Goal: Task Accomplishment & Management: Use online tool/utility

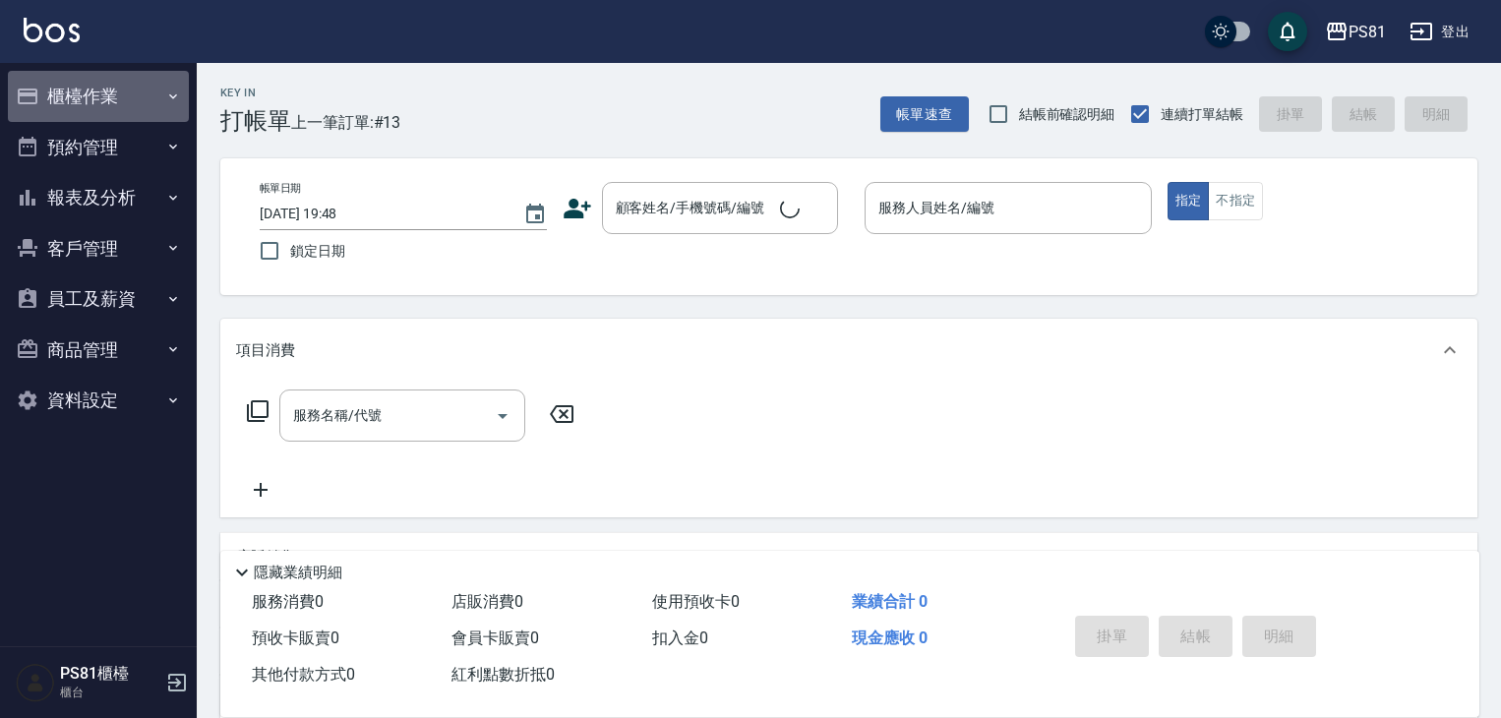
click at [91, 94] on button "櫃檯作業" at bounding box center [98, 96] width 181 height 51
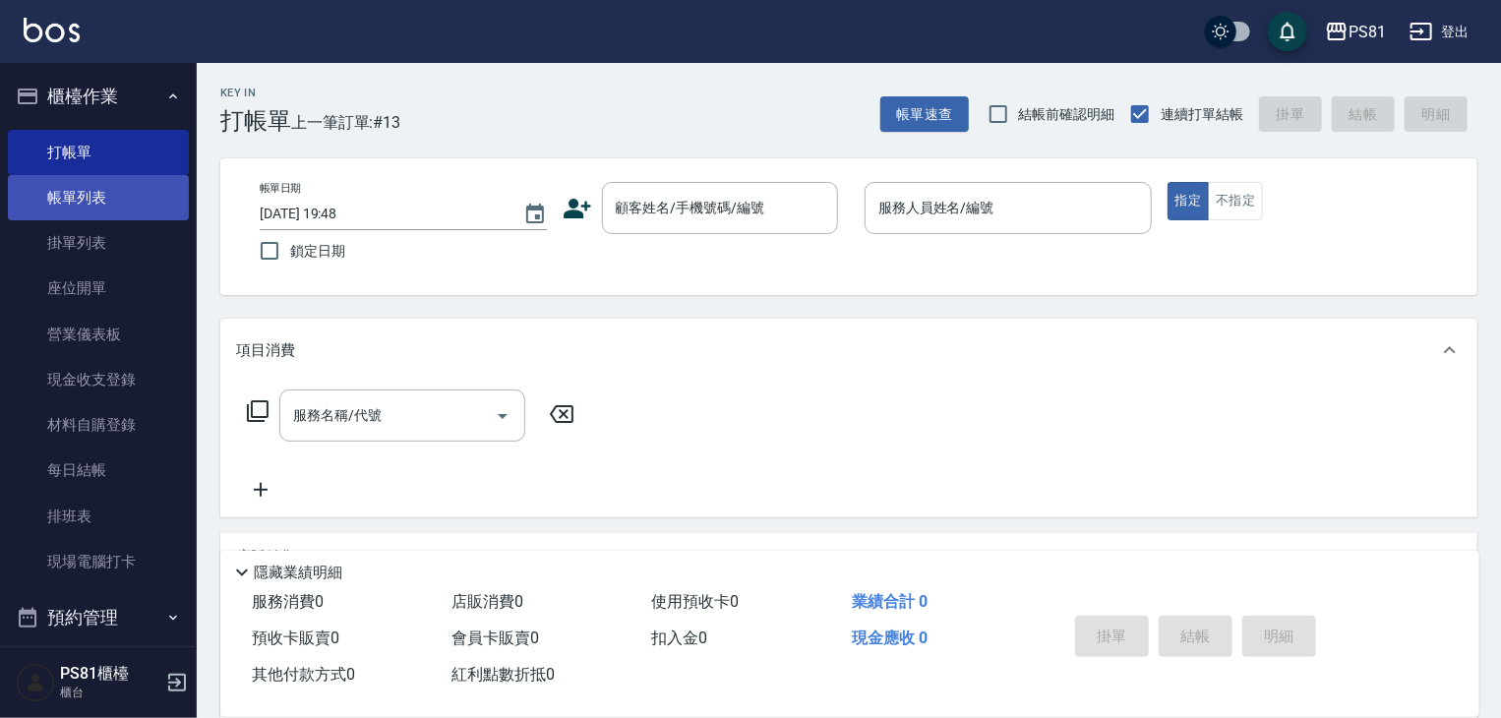
click at [87, 186] on link "帳單列表" at bounding box center [98, 197] width 181 height 45
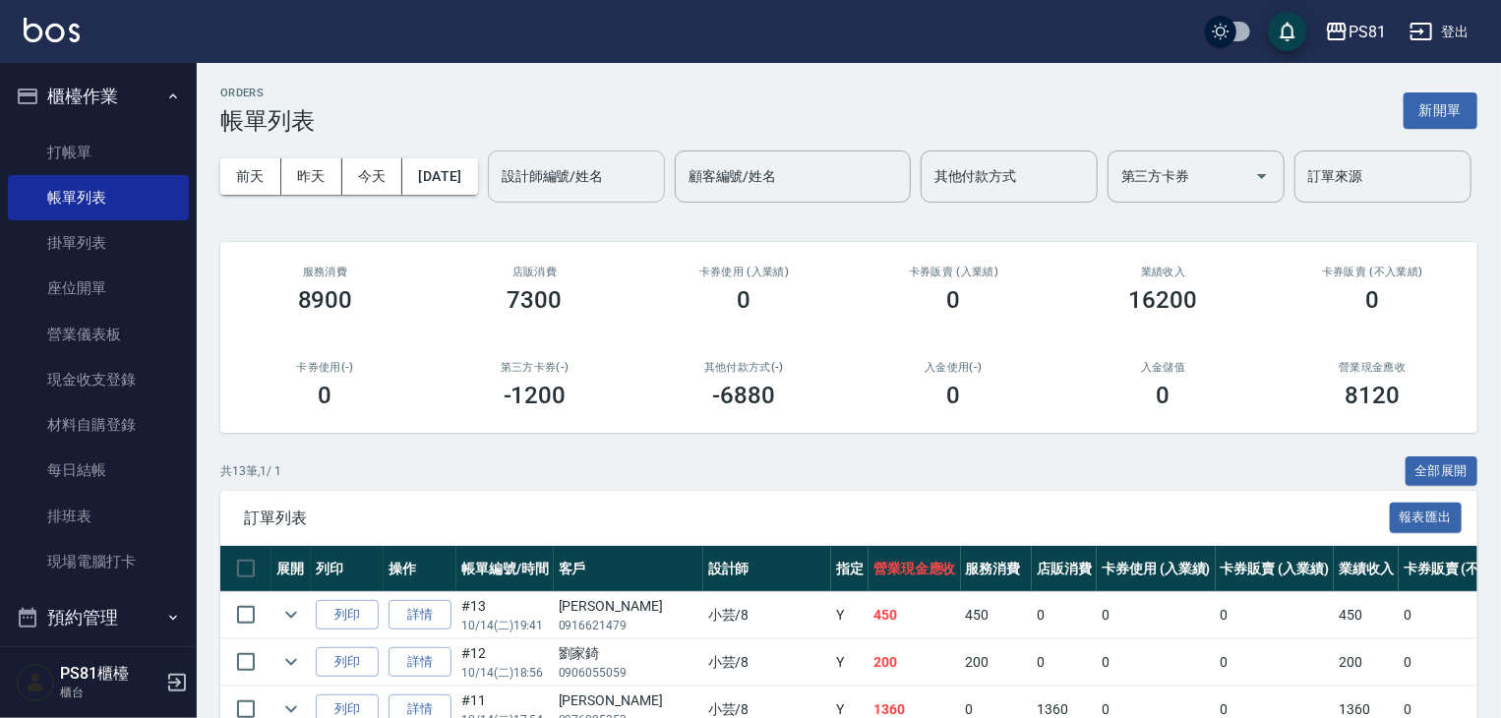
click at [497, 194] on input "設計師編號/姓名" at bounding box center [576, 176] width 159 height 34
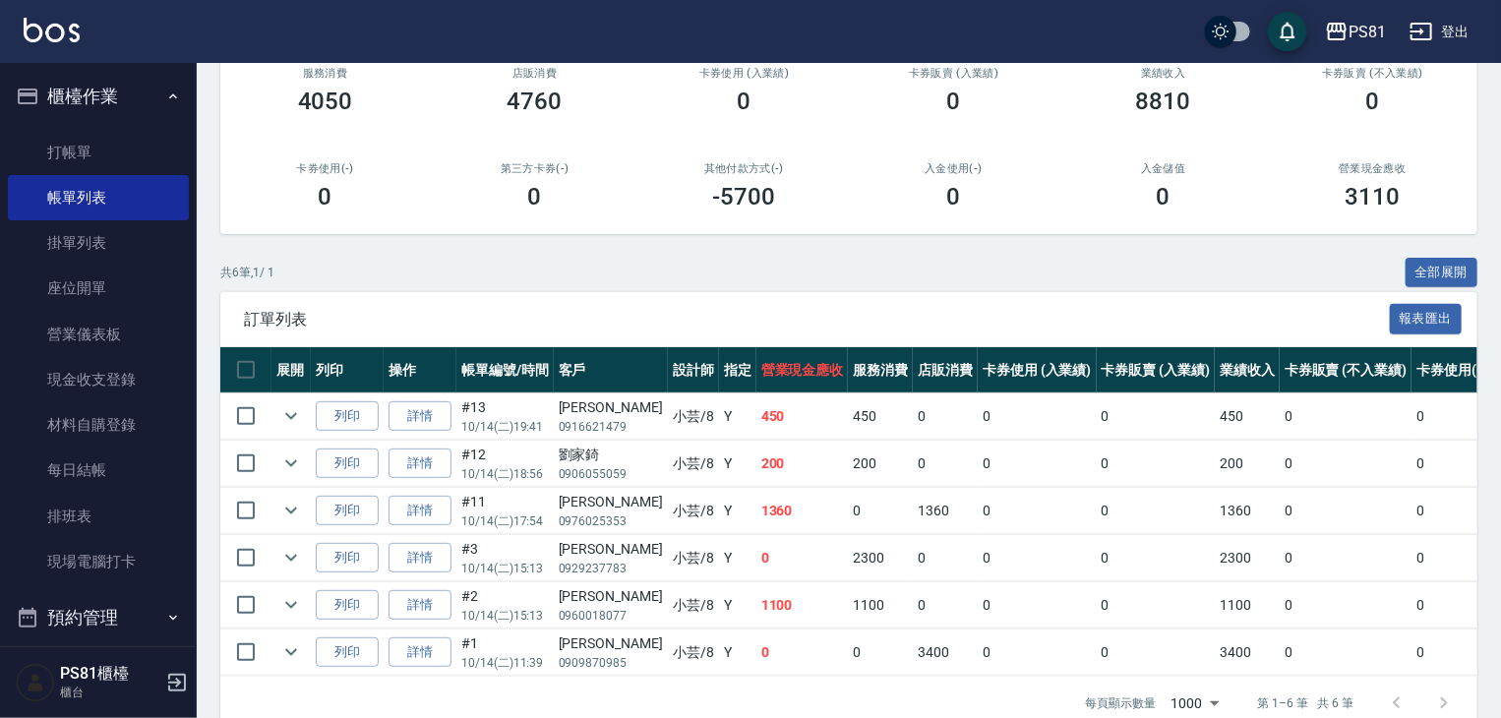
scroll to position [309, 0]
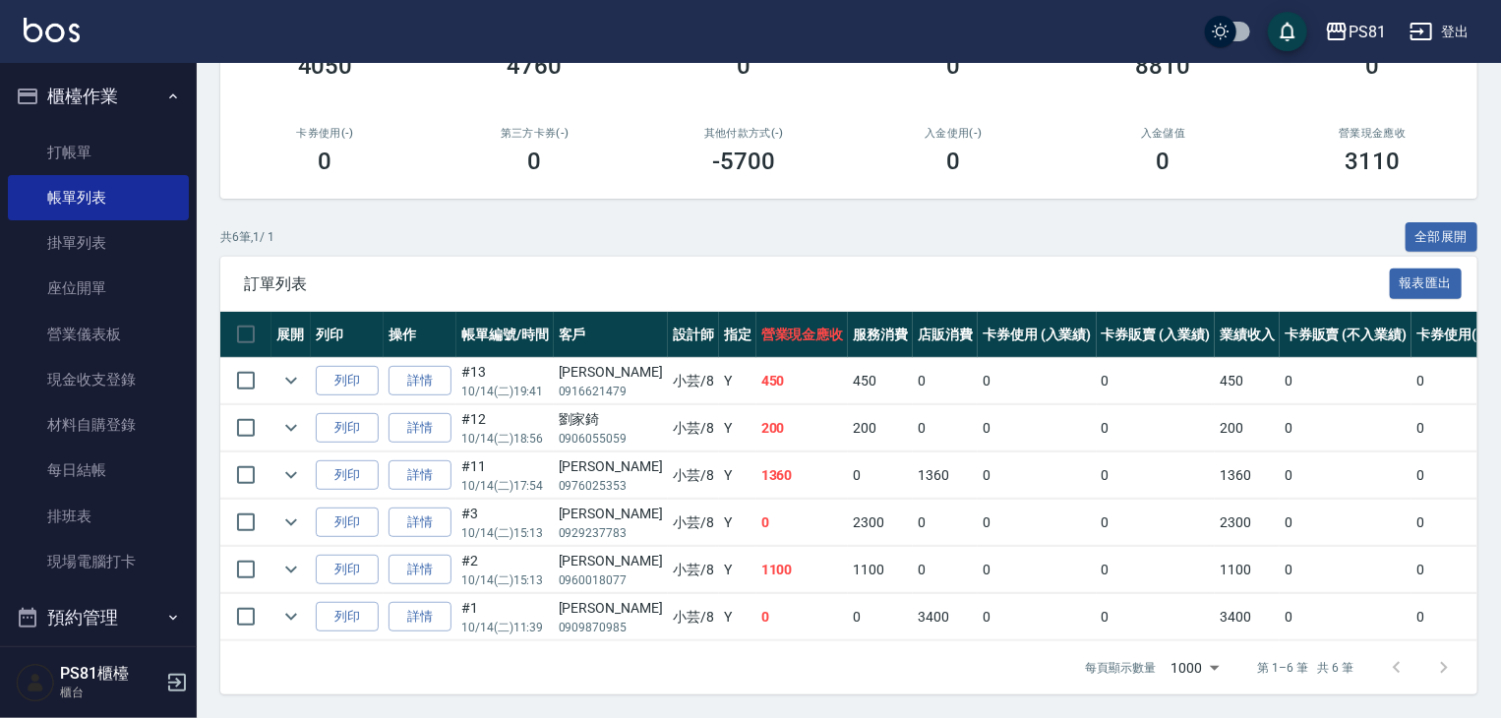
type input "小芸-8"
drag, startPoint x: 718, startPoint y: 457, endPoint x: 921, endPoint y: 470, distance: 203.0
click at [809, 461] on td "1360" at bounding box center [802, 475] width 92 height 46
click at [978, 470] on td "0" at bounding box center [1037, 475] width 119 height 46
click at [295, 472] on icon "expand row" at bounding box center [291, 475] width 12 height 7
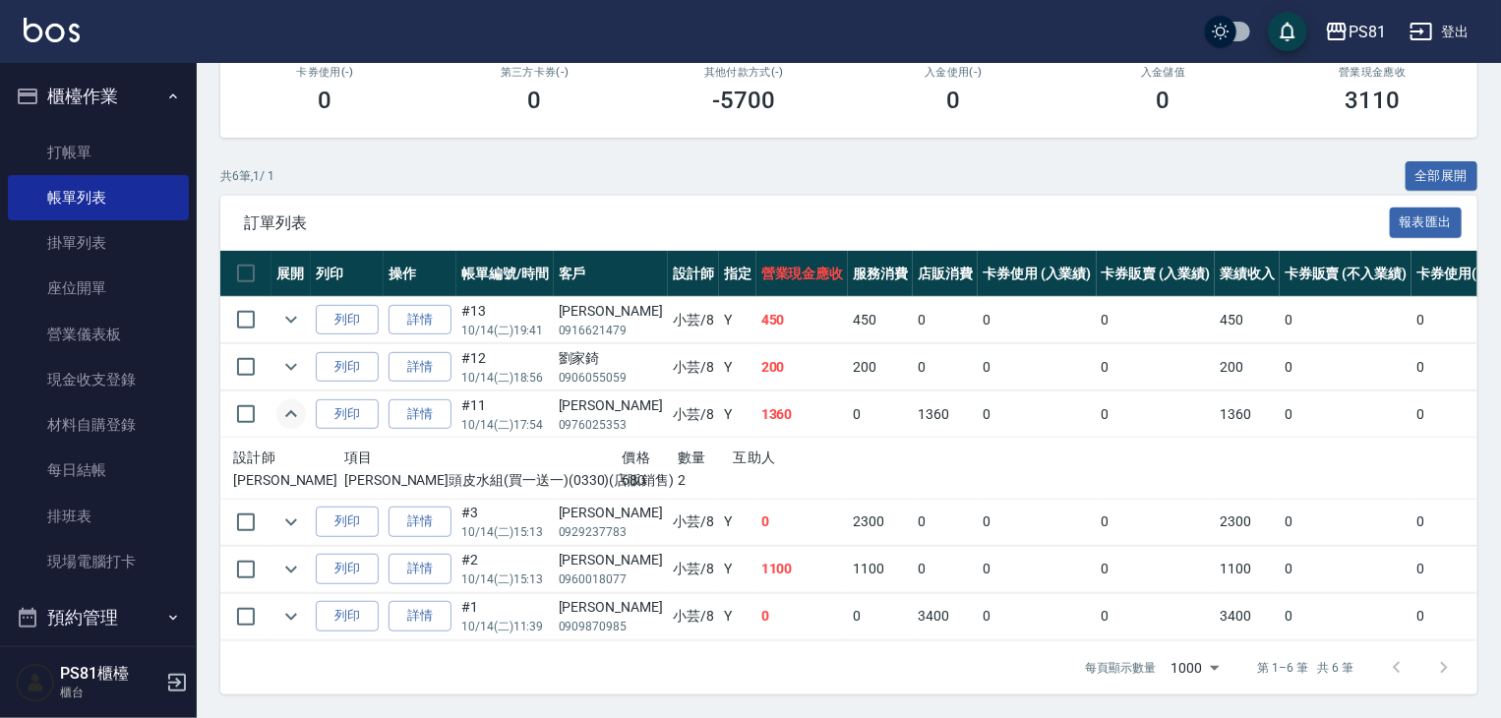
click at [295, 426] on icon "expand row" at bounding box center [291, 414] width 24 height 24
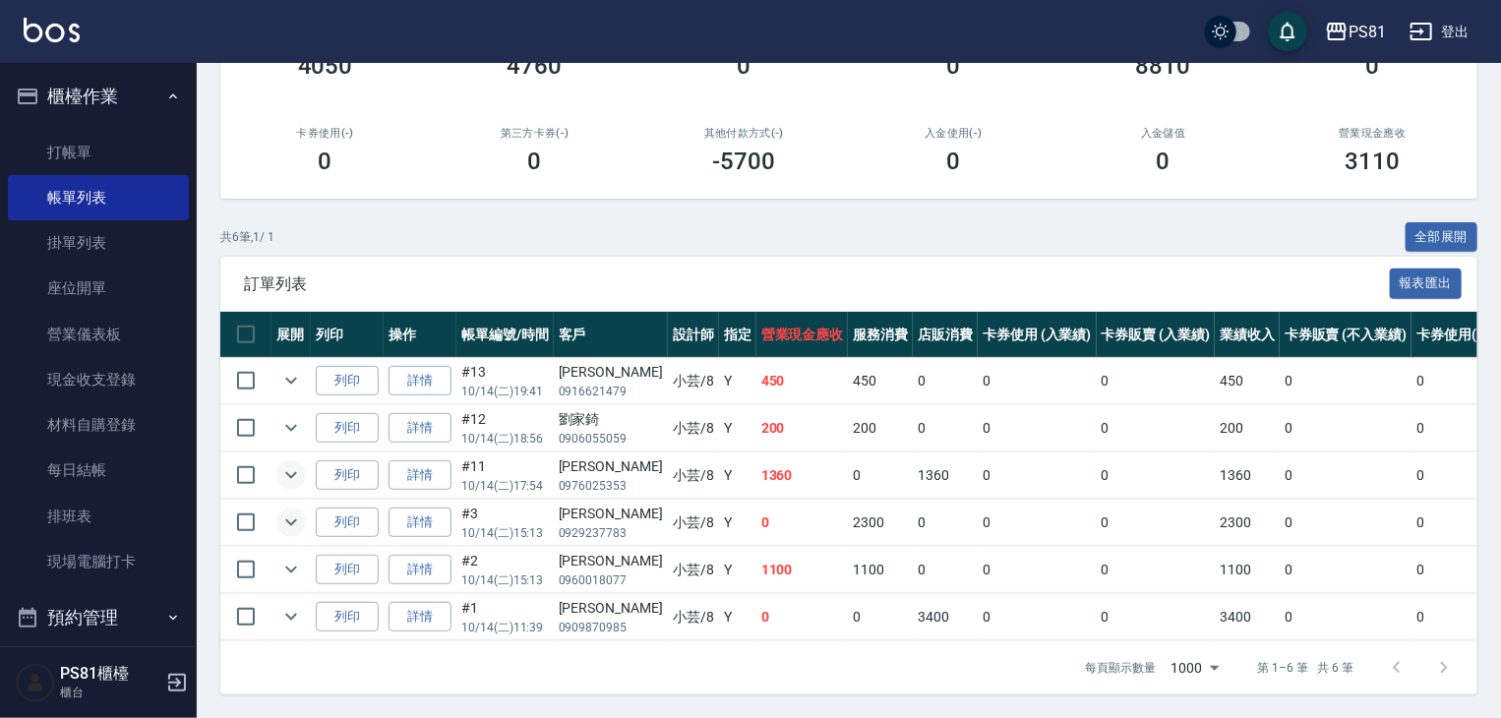
click at [303, 508] on button "expand row" at bounding box center [291, 523] width 30 height 30
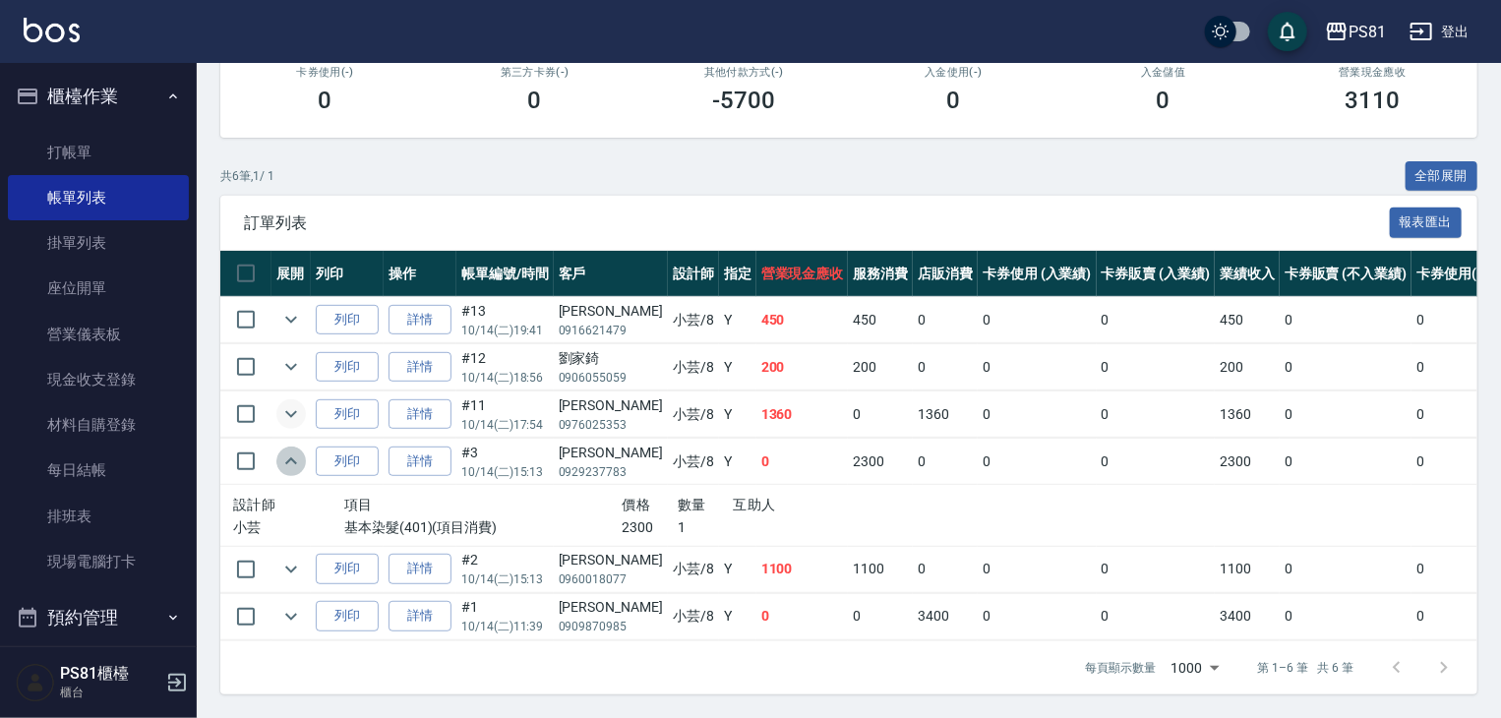
click at [303, 476] on button "expand row" at bounding box center [291, 462] width 30 height 30
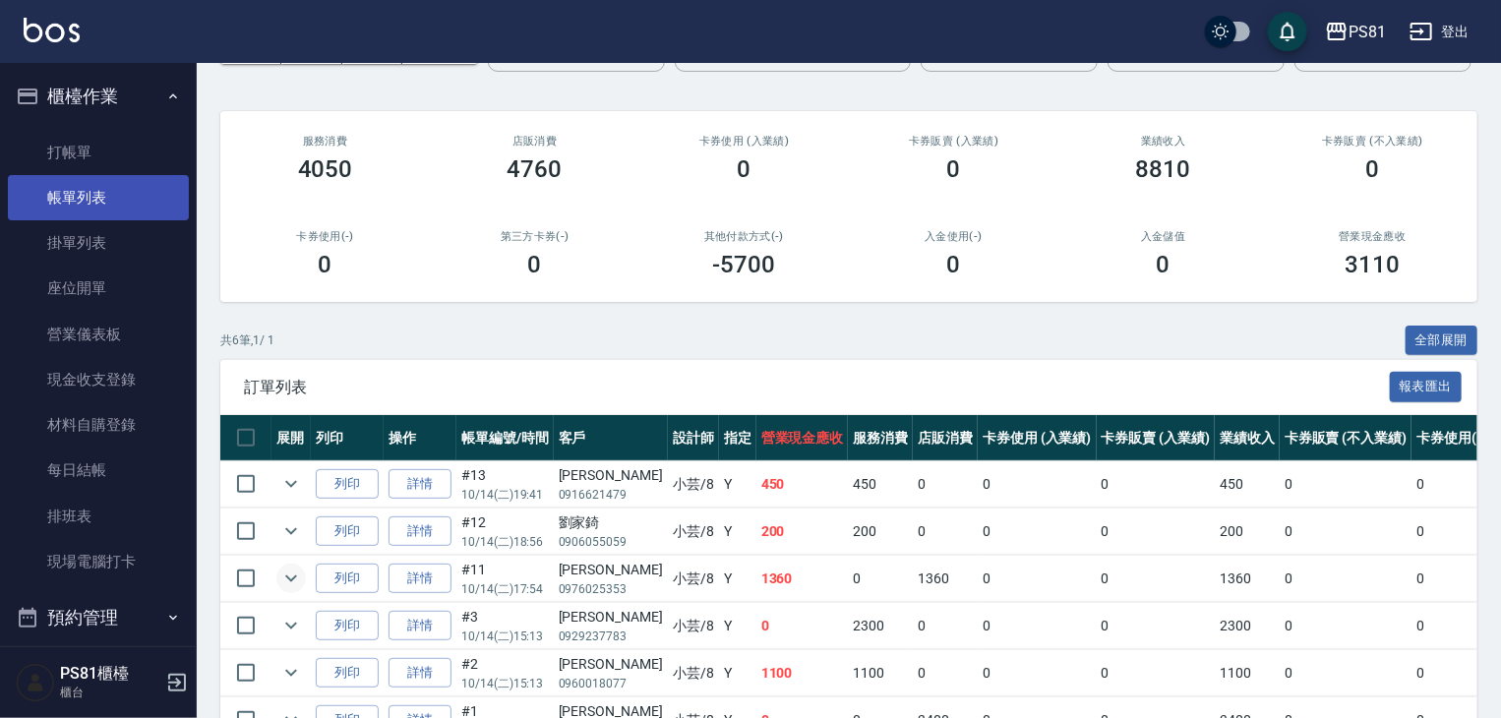
scroll to position [0, 0]
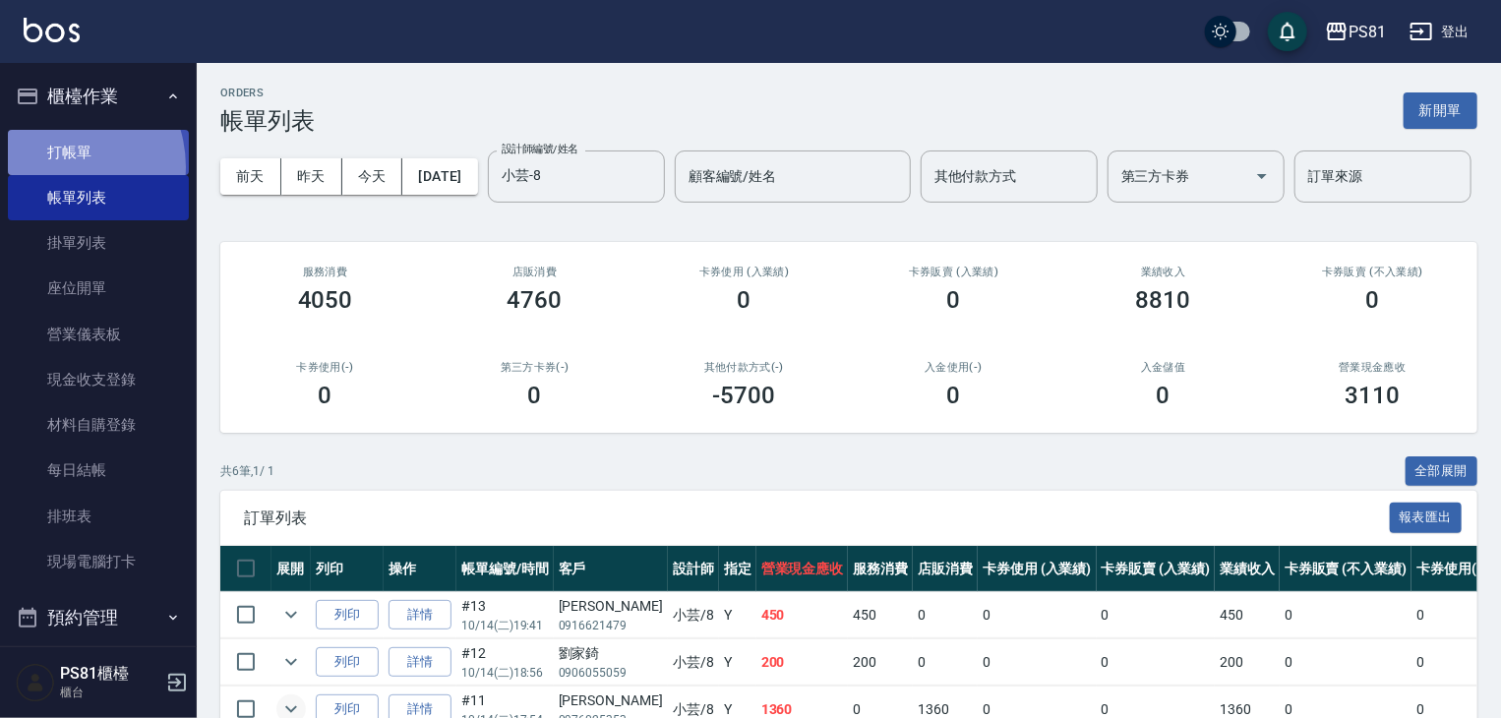
click at [54, 166] on link "打帳單" at bounding box center [98, 152] width 181 height 45
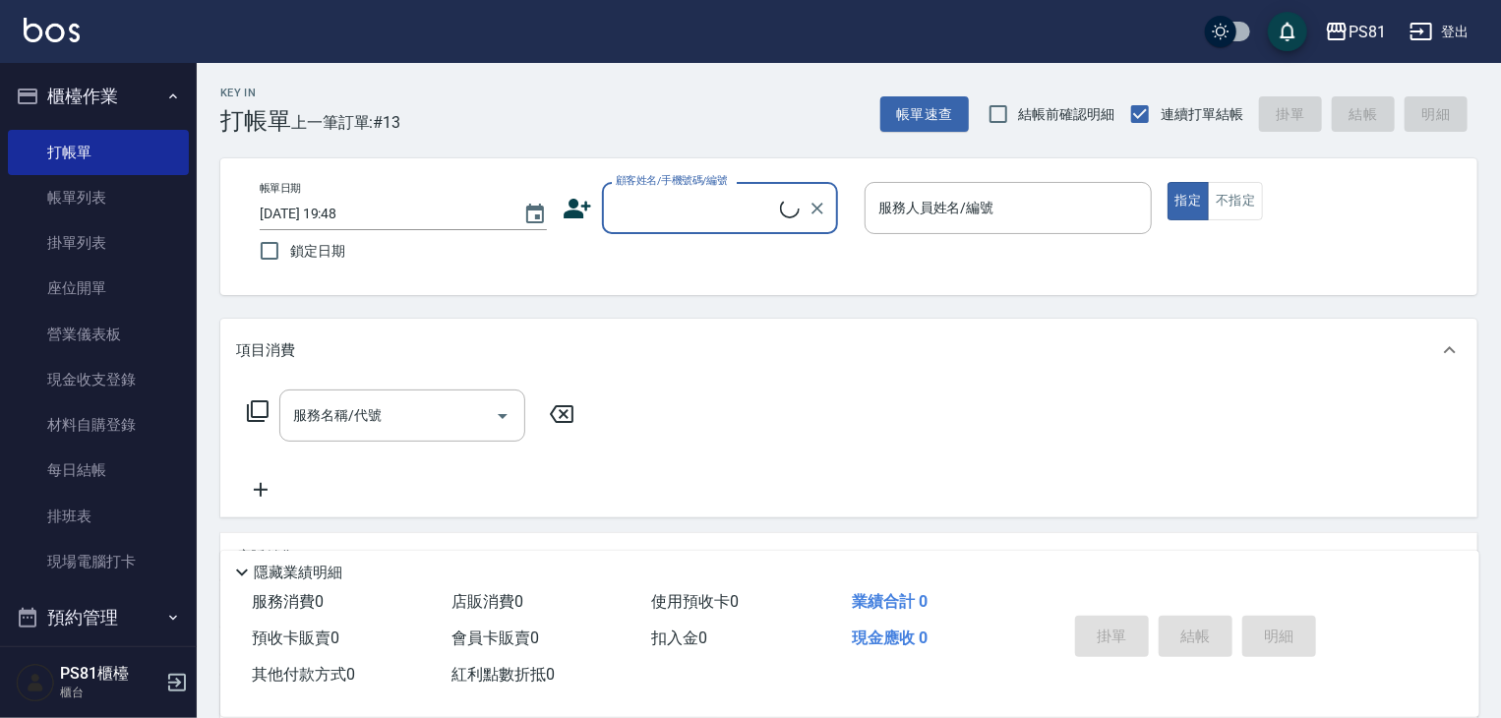
click at [653, 198] on input "顧客姓名/手機號碼/編號" at bounding box center [695, 208] width 169 height 34
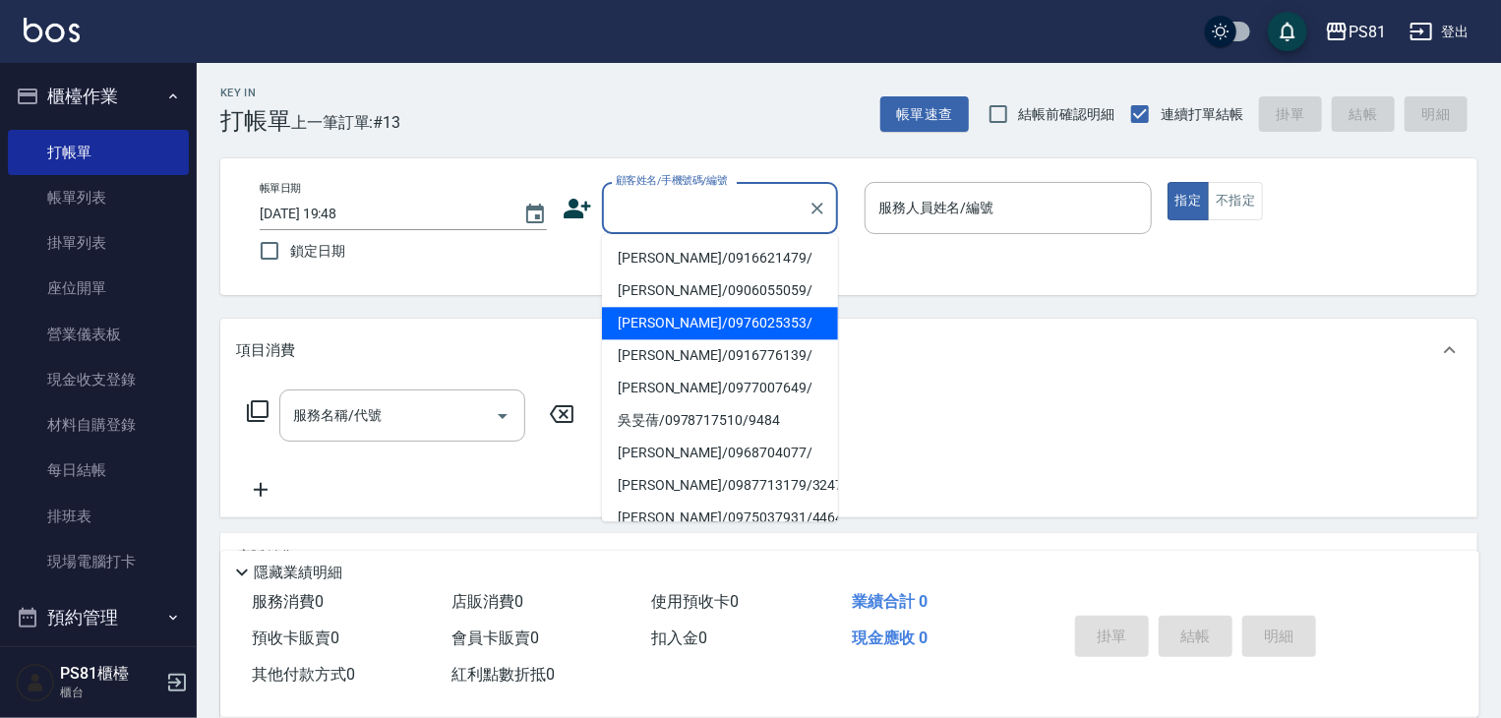
click at [667, 318] on li "[PERSON_NAME]/0976025353/" at bounding box center [720, 323] width 236 height 32
type input "[PERSON_NAME]/0976025353/"
type input "小芸-8"
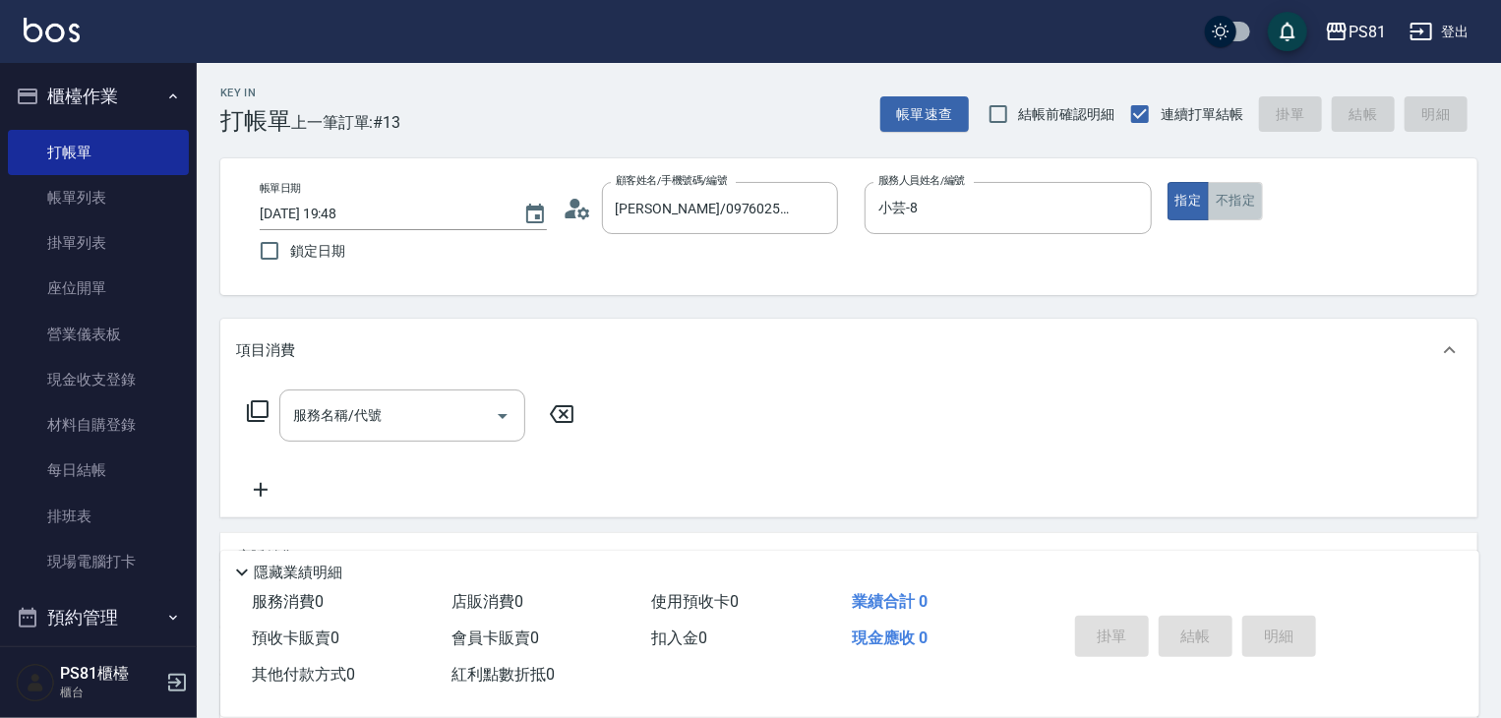
click at [1238, 186] on button "不指定" at bounding box center [1235, 201] width 55 height 38
click at [384, 430] on input "服務名稱/代號" at bounding box center [387, 415] width 199 height 34
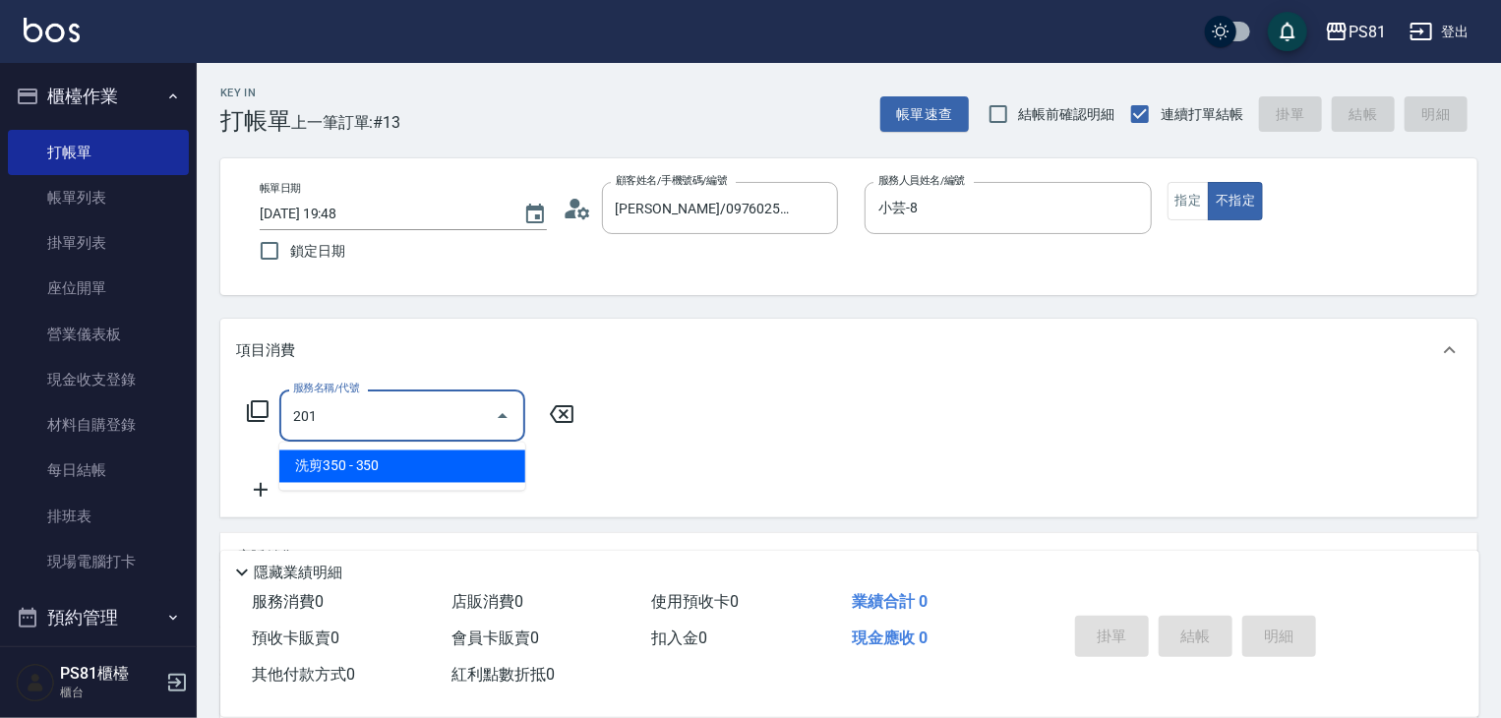
type input "洗剪350(201)"
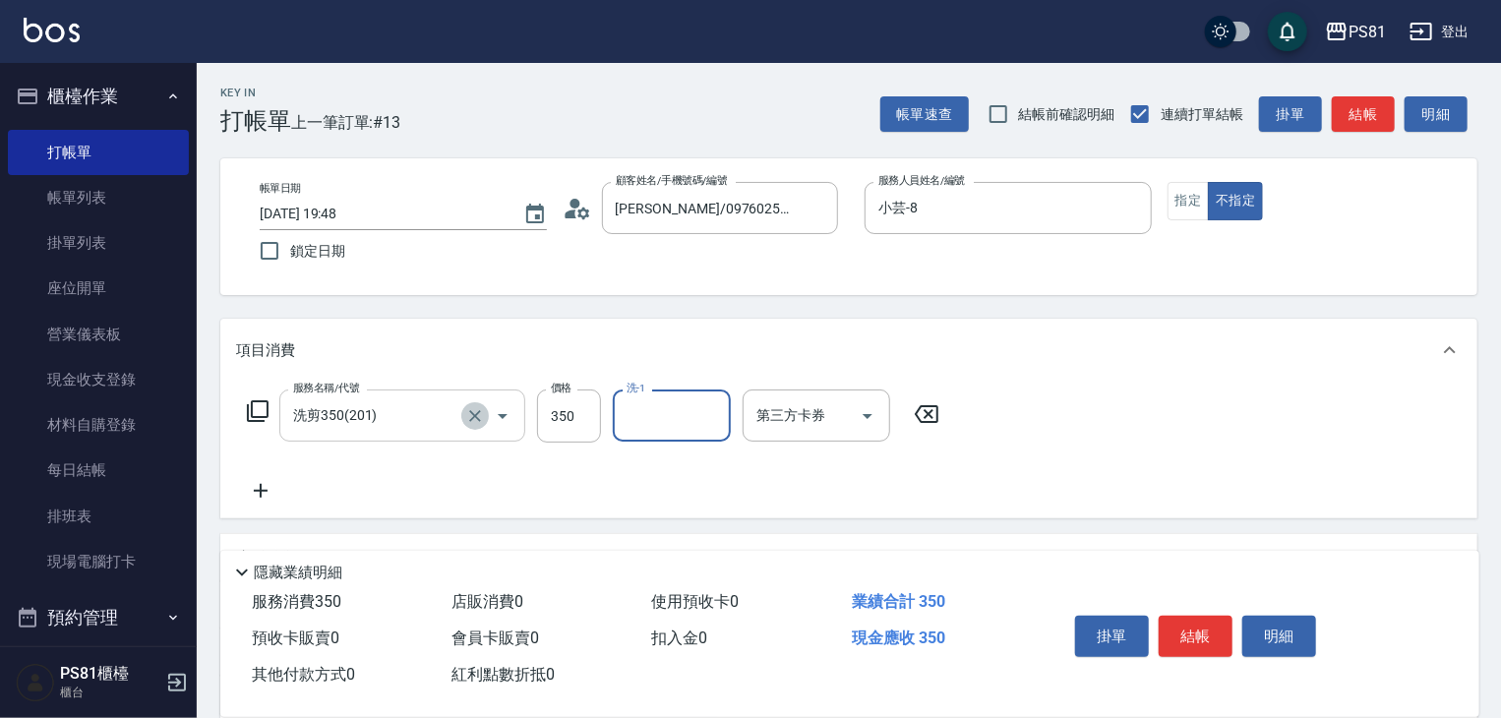
click at [478, 427] on button "Clear" at bounding box center [475, 416] width 28 height 28
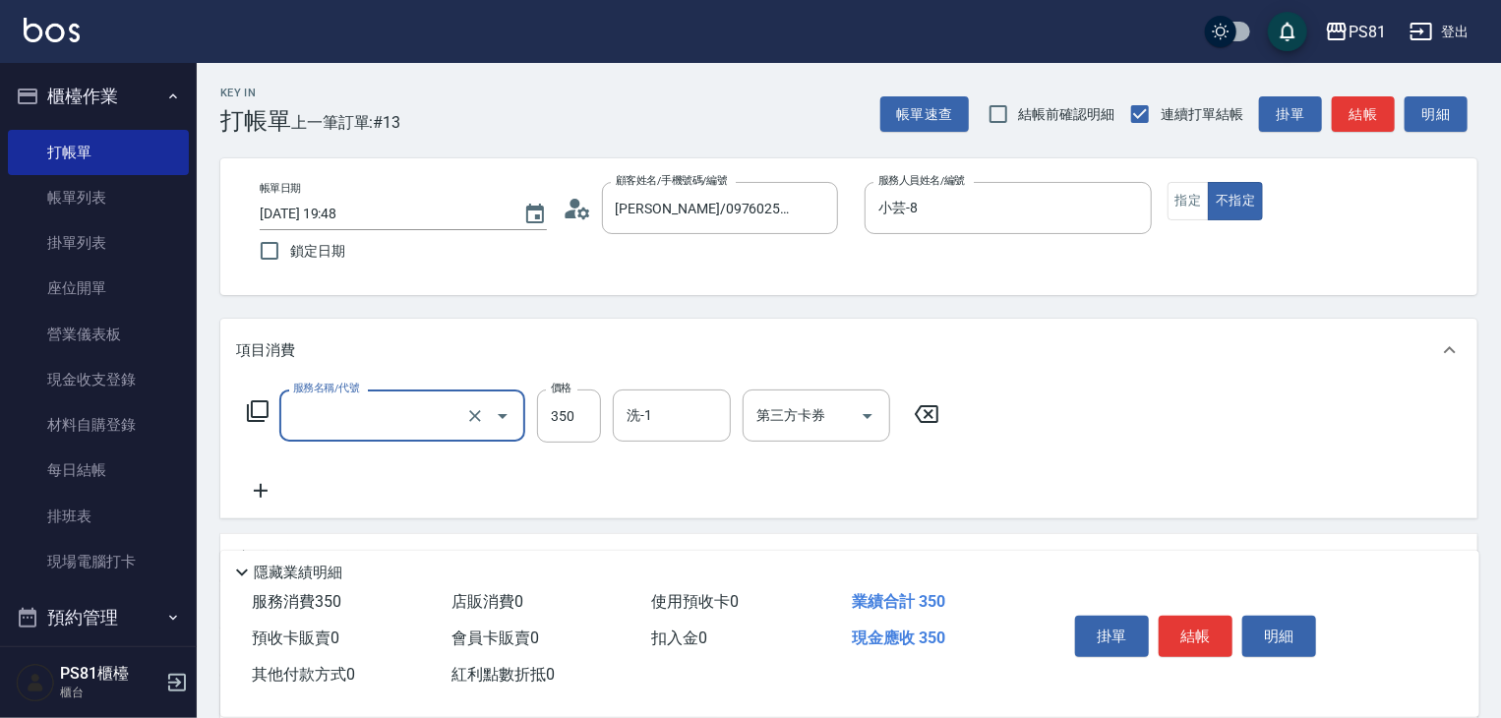
click at [456, 408] on input "服務名稱/代號" at bounding box center [374, 415] width 173 height 34
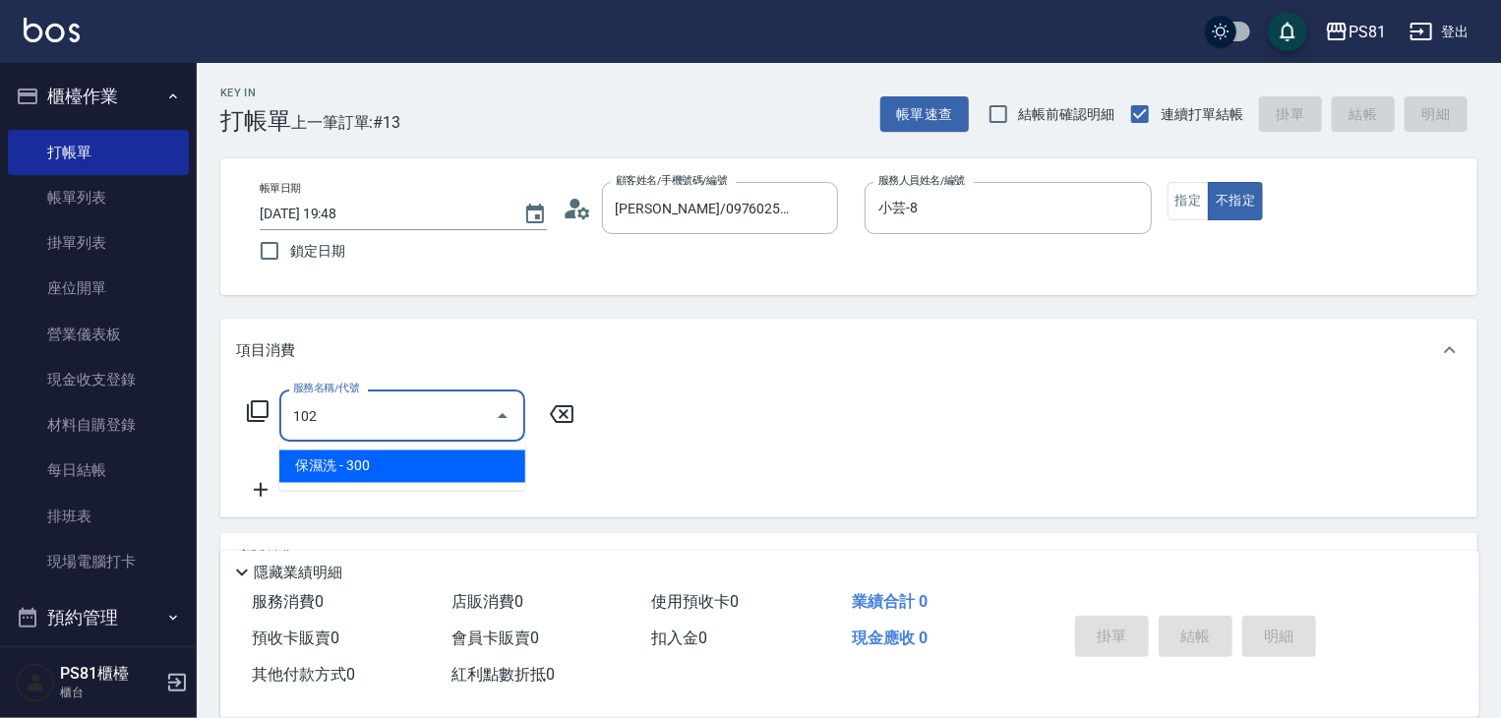
type input "保濕洗(102)"
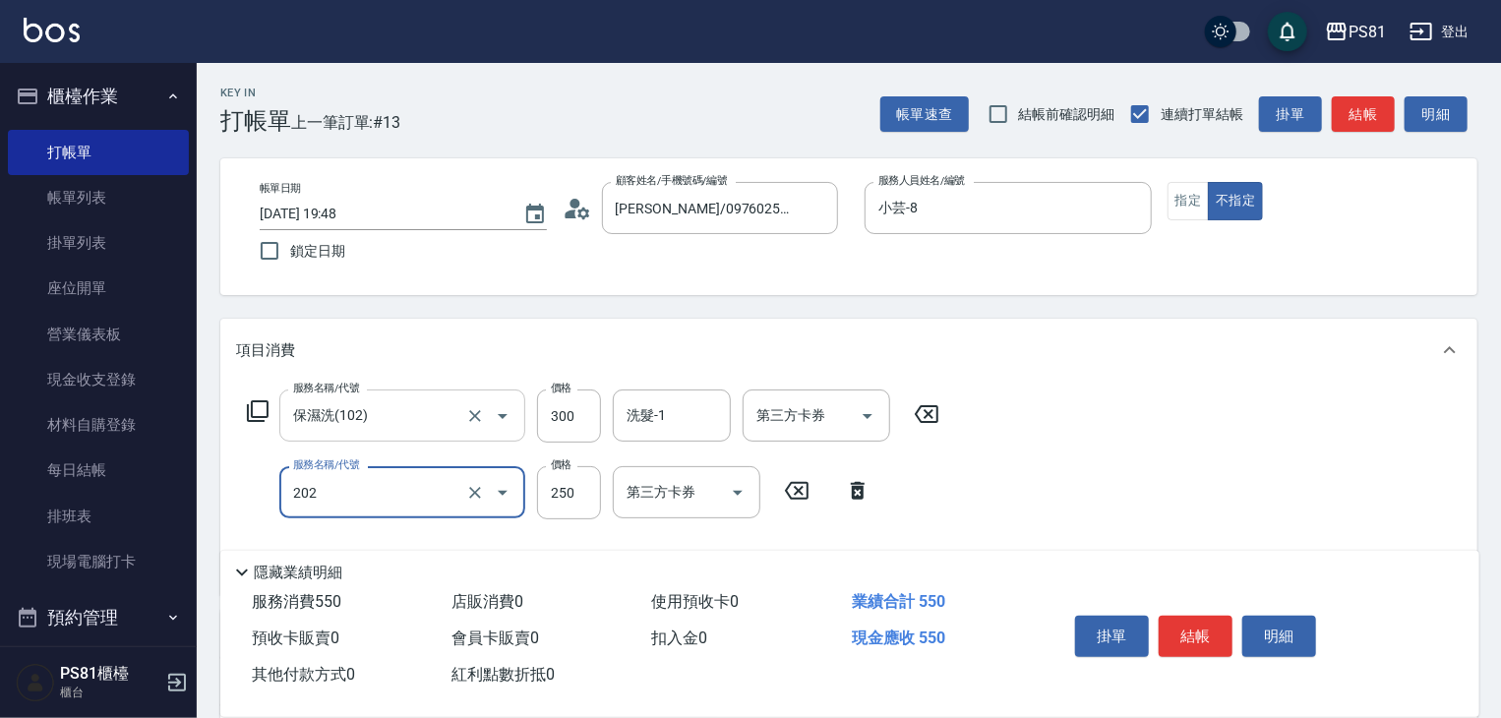
type input "單剪250(202)"
click at [1196, 617] on button "結帳" at bounding box center [1196, 636] width 74 height 41
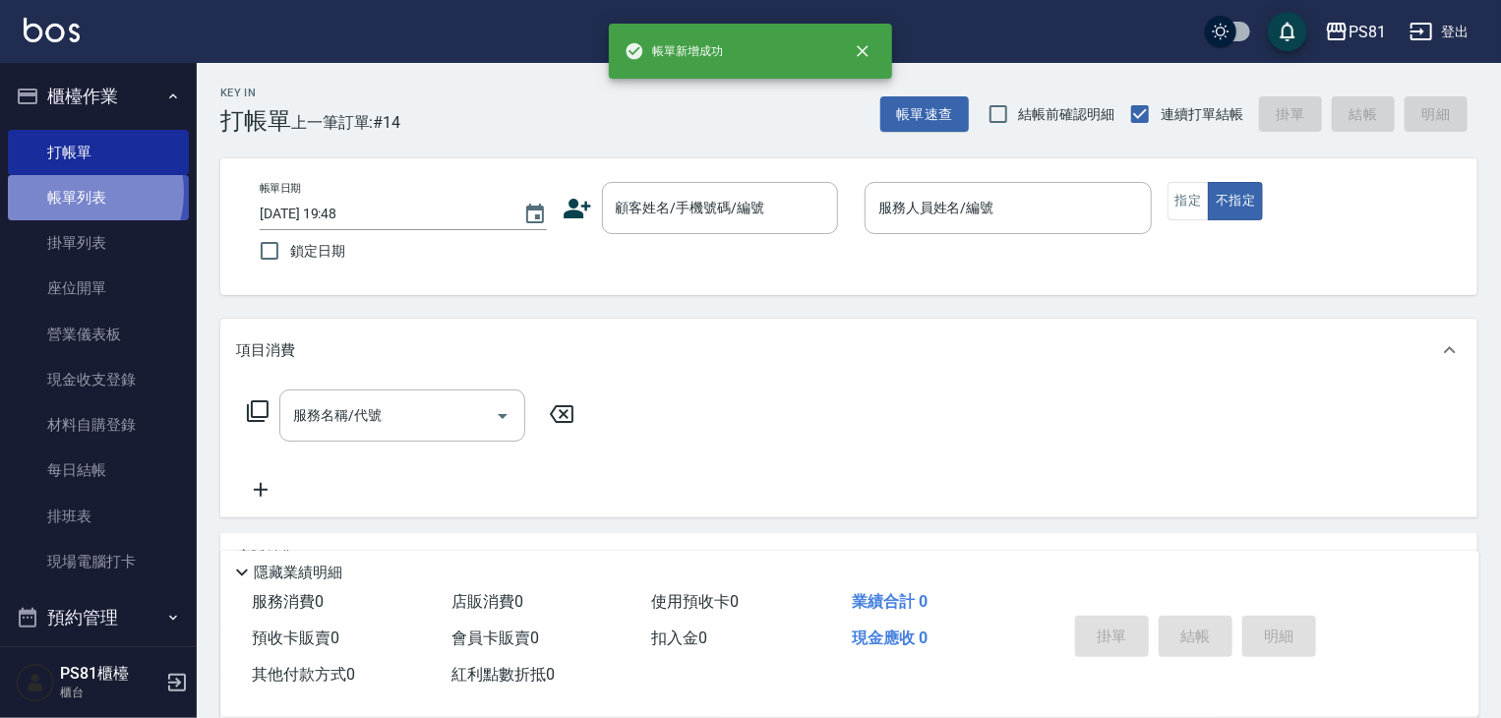
click at [71, 193] on link "帳單列表" at bounding box center [98, 197] width 181 height 45
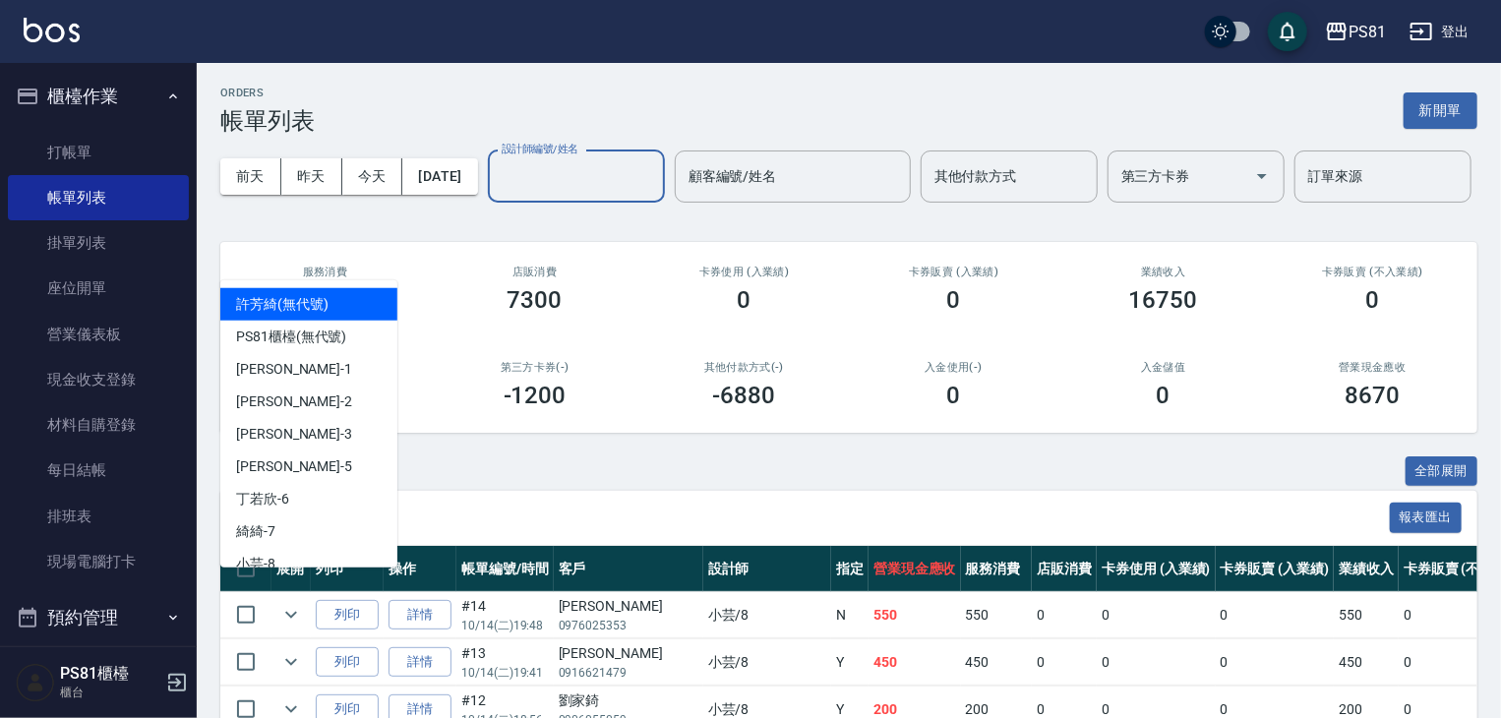
click at [497, 194] on input "設計師編號/姓名" at bounding box center [576, 176] width 159 height 34
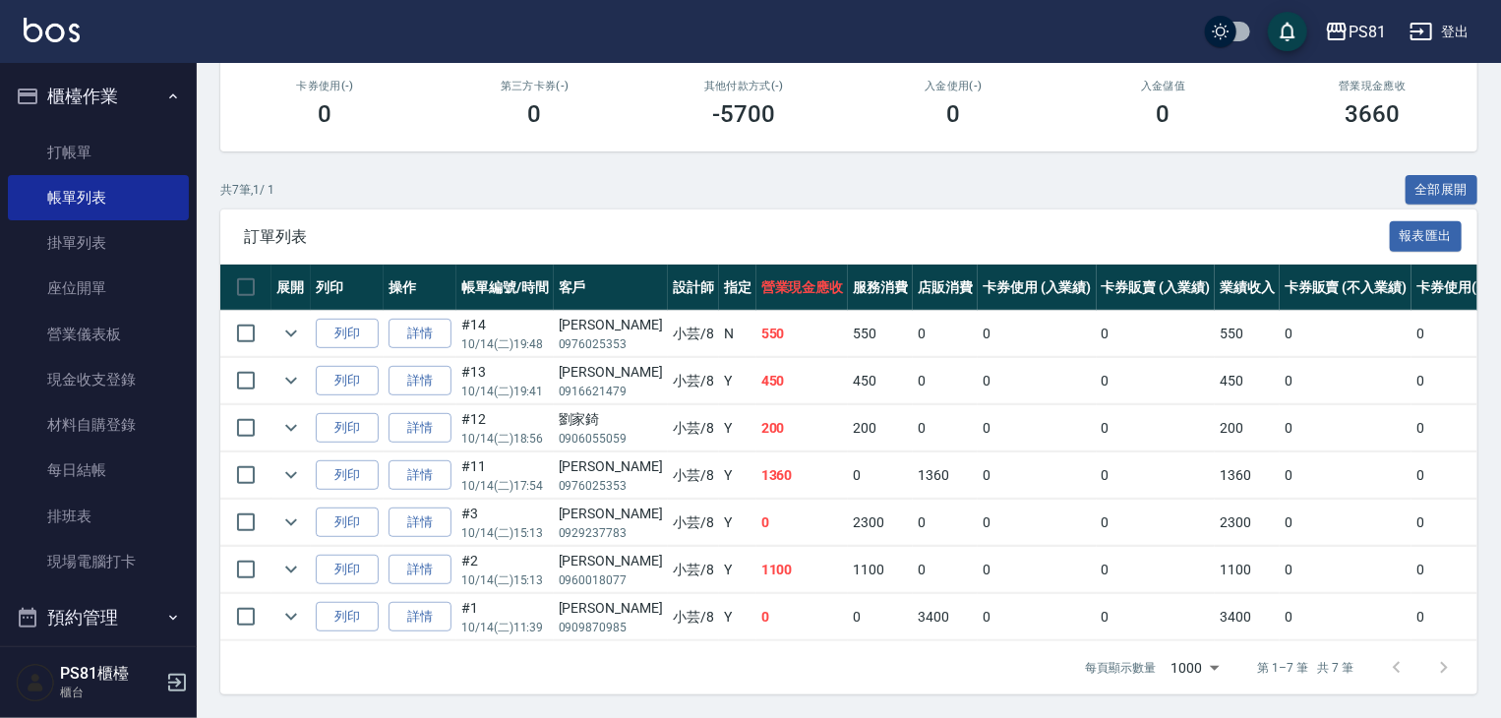
scroll to position [355, 0]
type input "小芸-8"
drag, startPoint x: 720, startPoint y: 369, endPoint x: 756, endPoint y: 379, distance: 37.7
click at [756, 375] on td "450" at bounding box center [802, 381] width 92 height 46
drag, startPoint x: 700, startPoint y: 440, endPoint x: 754, endPoint y: 472, distance: 63.1
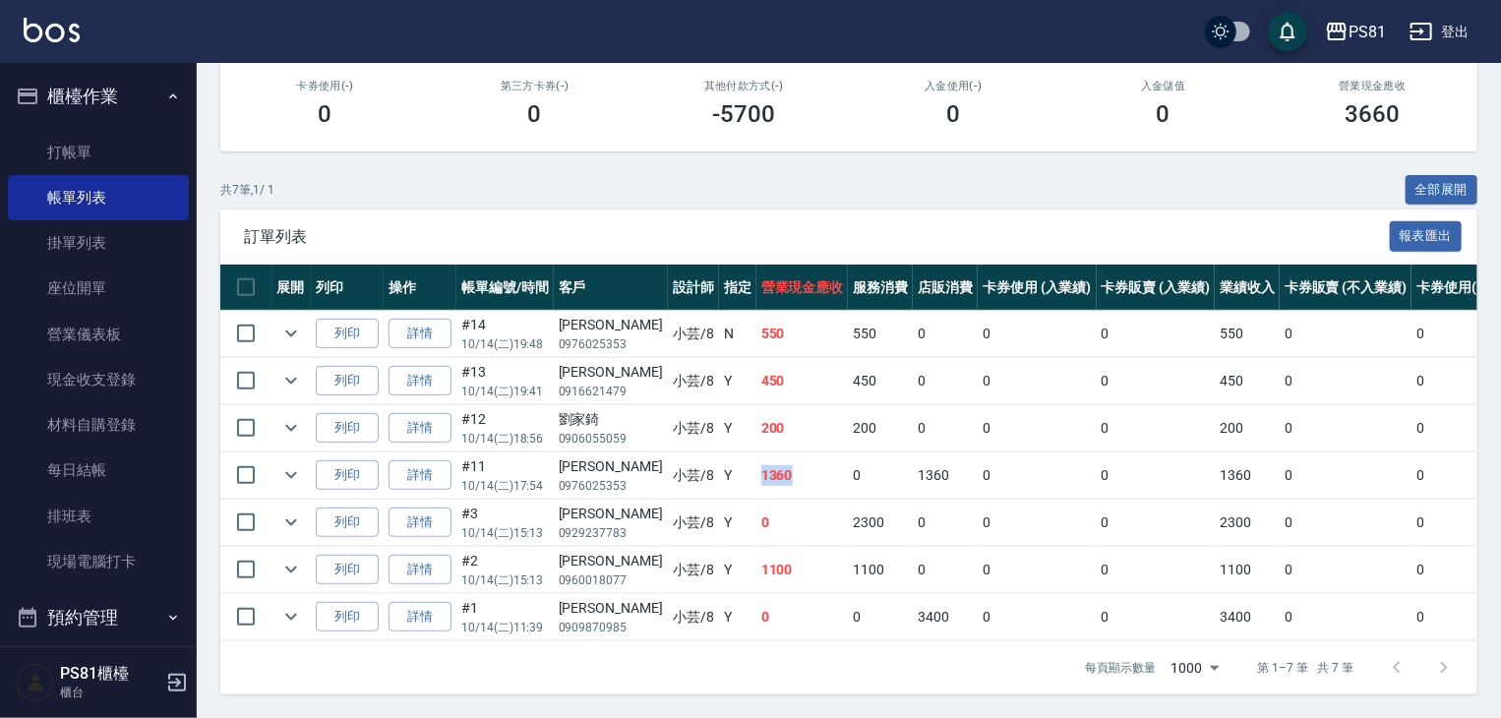
click at [759, 452] on tr "列印 詳情 #11 10/14 (二) 17:54 [PERSON_NAME] 0976025353 小芸 /8 Y 1360 0 1360 0 0 1360…" at bounding box center [1048, 475] width 1656 height 46
click at [756, 500] on td "0" at bounding box center [802, 523] width 92 height 46
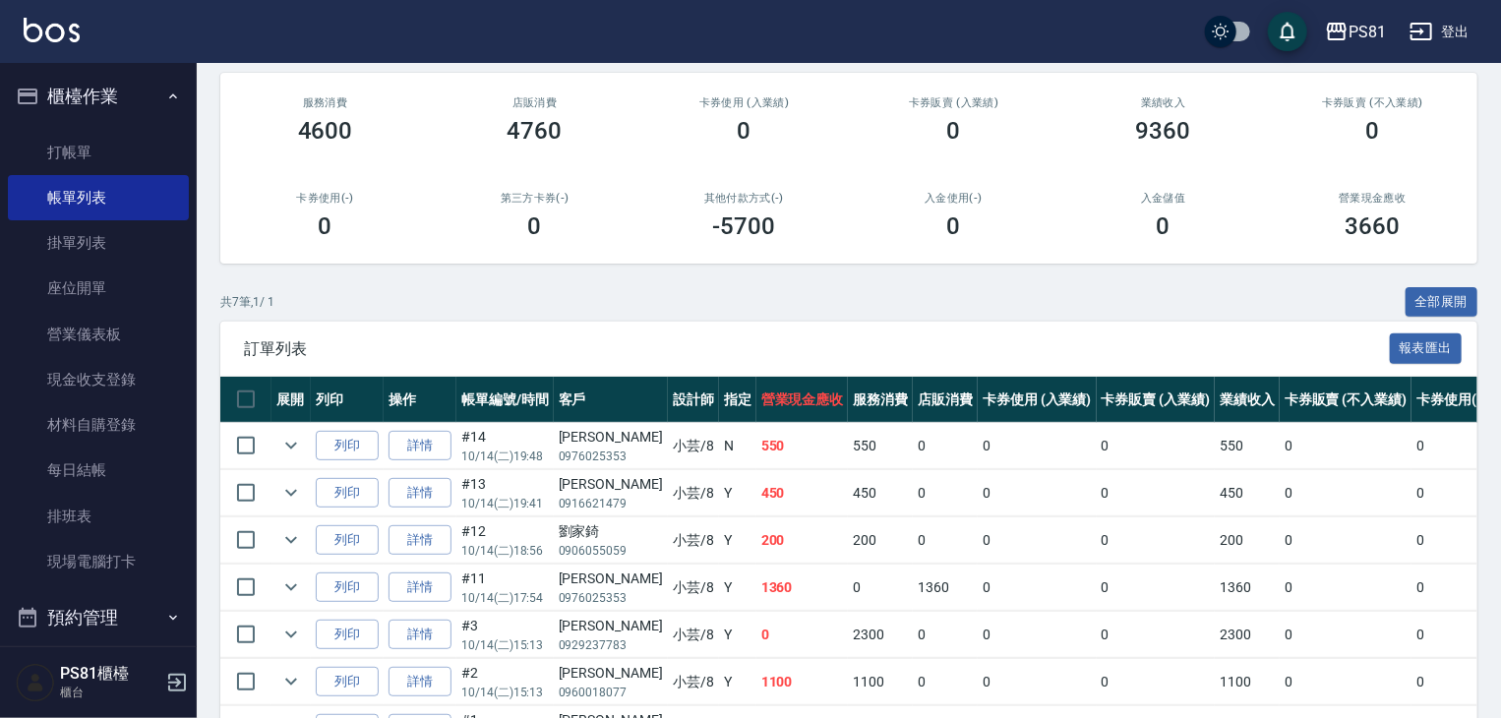
scroll to position [0, 0]
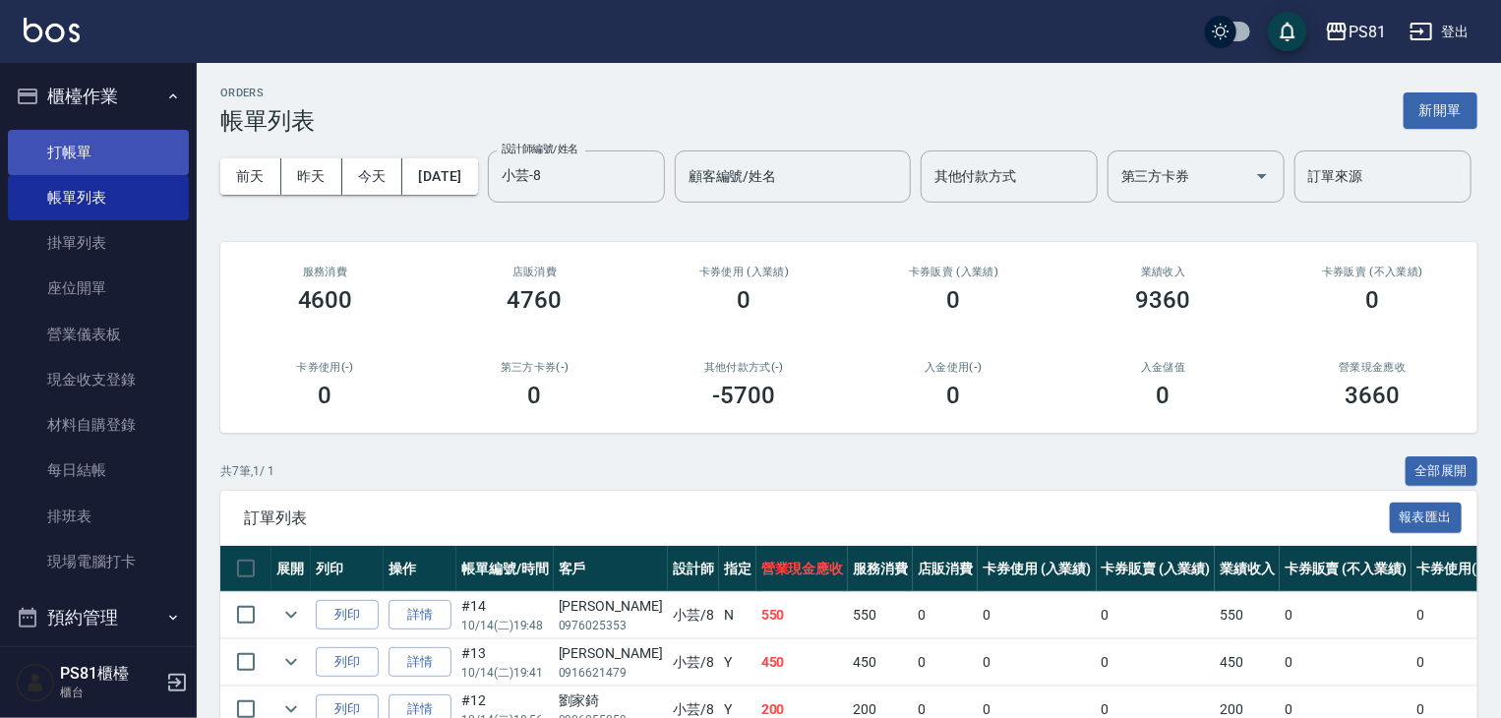
drag, startPoint x: 47, startPoint y: 127, endPoint x: 56, endPoint y: 153, distance: 28.0
click at [55, 149] on ul "打帳單 帳單列表 掛單列表 座位開單 營業儀表板 現金收支登錄 材料自購登錄 每日結帳 排班表 現場電腦打卡" at bounding box center [98, 357] width 181 height 471
click at [58, 153] on link "打帳單" at bounding box center [98, 152] width 181 height 45
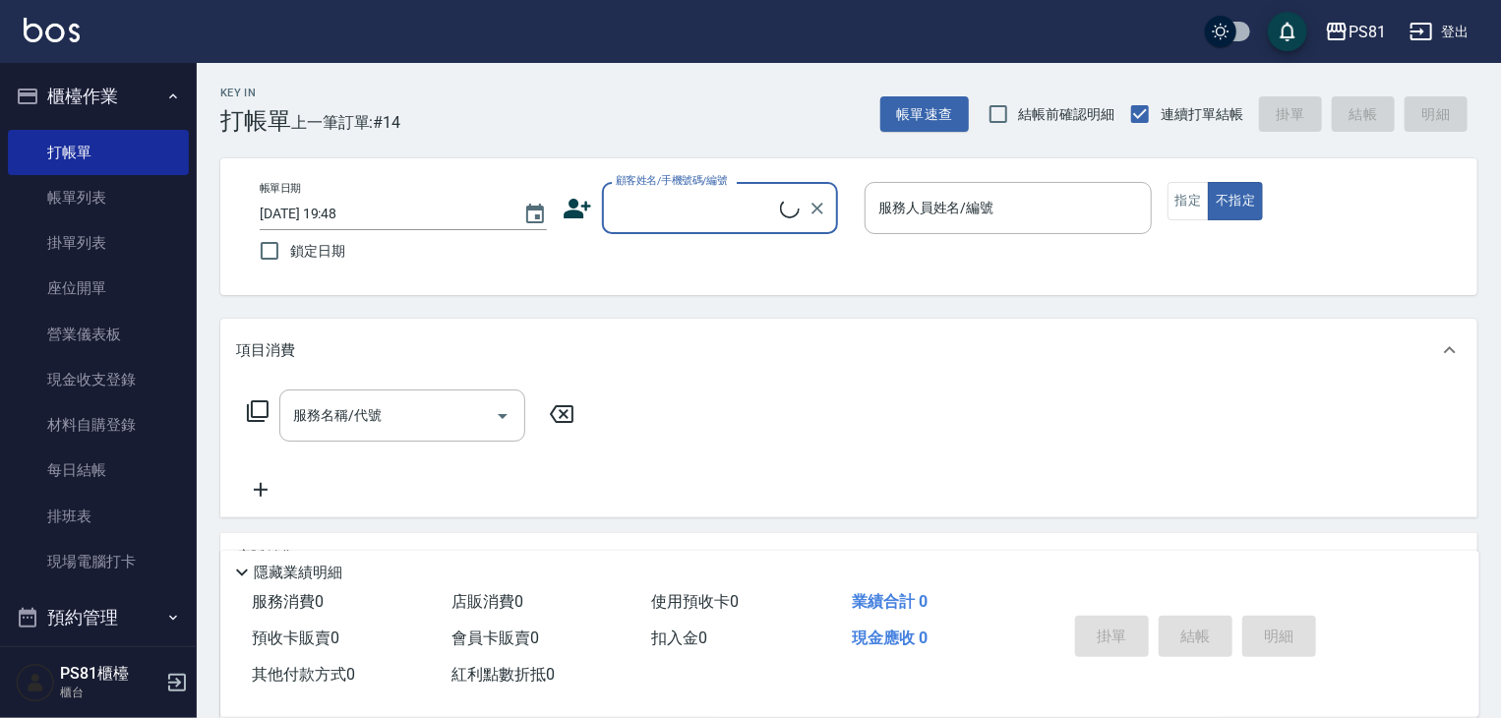
click at [450, 95] on div "Key In 打帳單 上一筆訂單:#14 帳單速查 結帳前確認明細 連續打單結帳 掛單 結帳 明細" at bounding box center [837, 99] width 1281 height 72
click at [492, 99] on div "Key In 打帳單 上一筆訂單:#14 帳單速查 結帳前確認明細 連續打單結帳 掛單 結帳 明細" at bounding box center [837, 99] width 1281 height 72
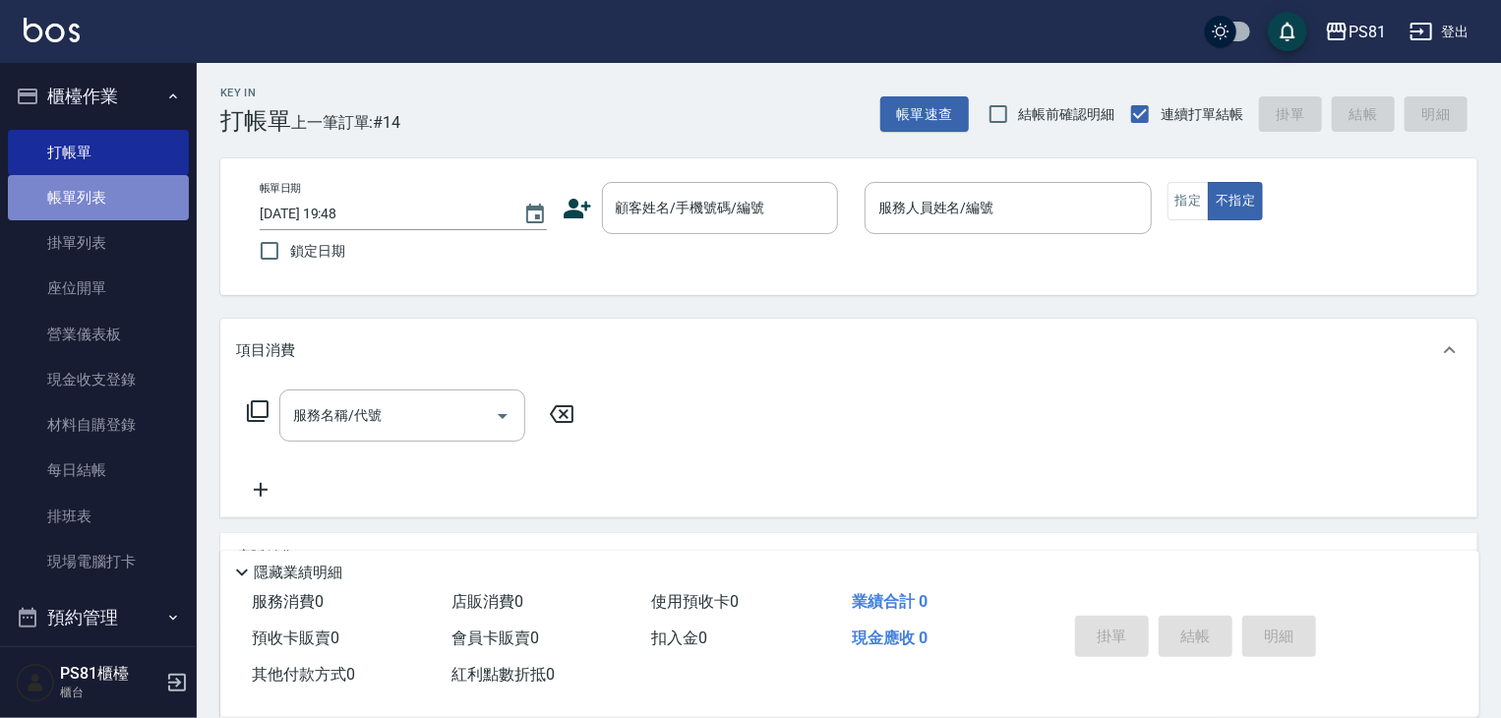
click at [130, 202] on link "帳單列表" at bounding box center [98, 197] width 181 height 45
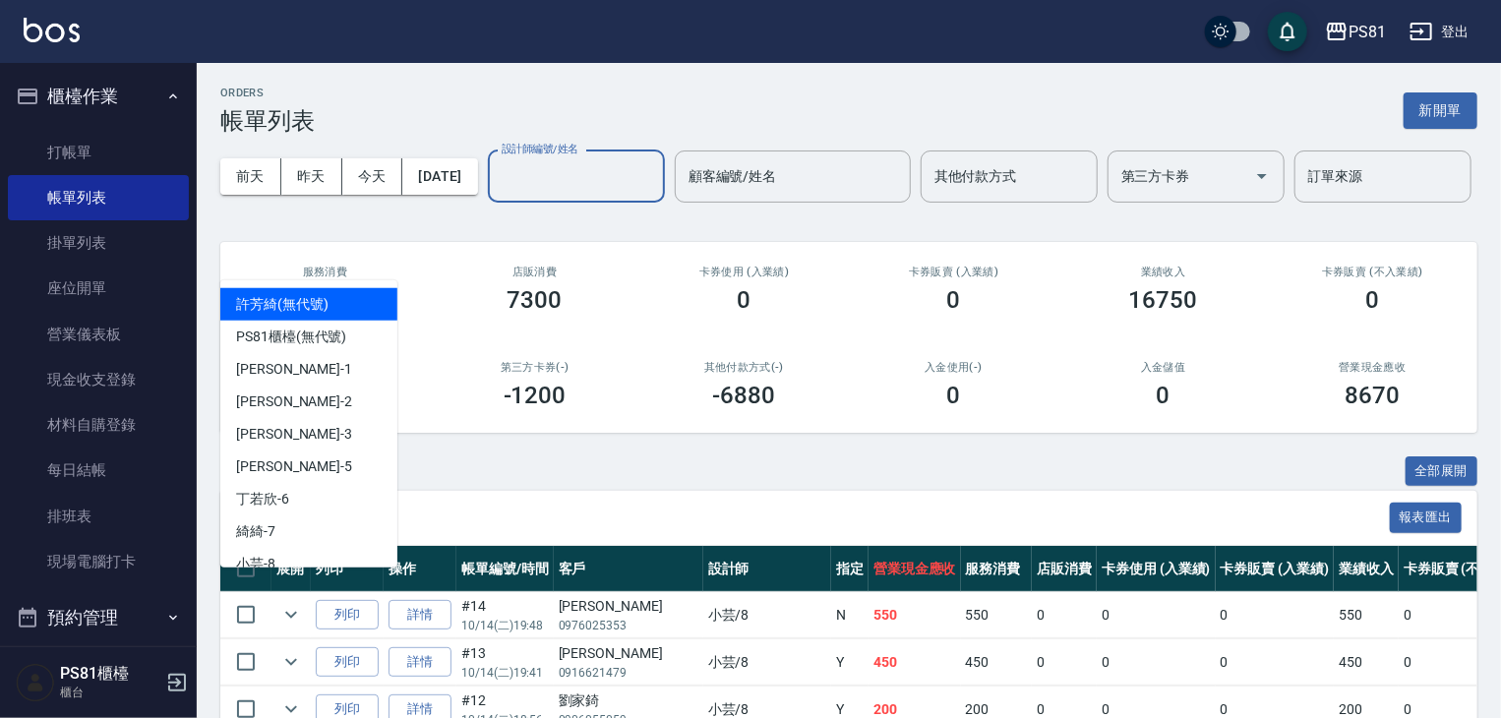
click at [497, 194] on input "設計師編號/姓名" at bounding box center [576, 176] width 159 height 34
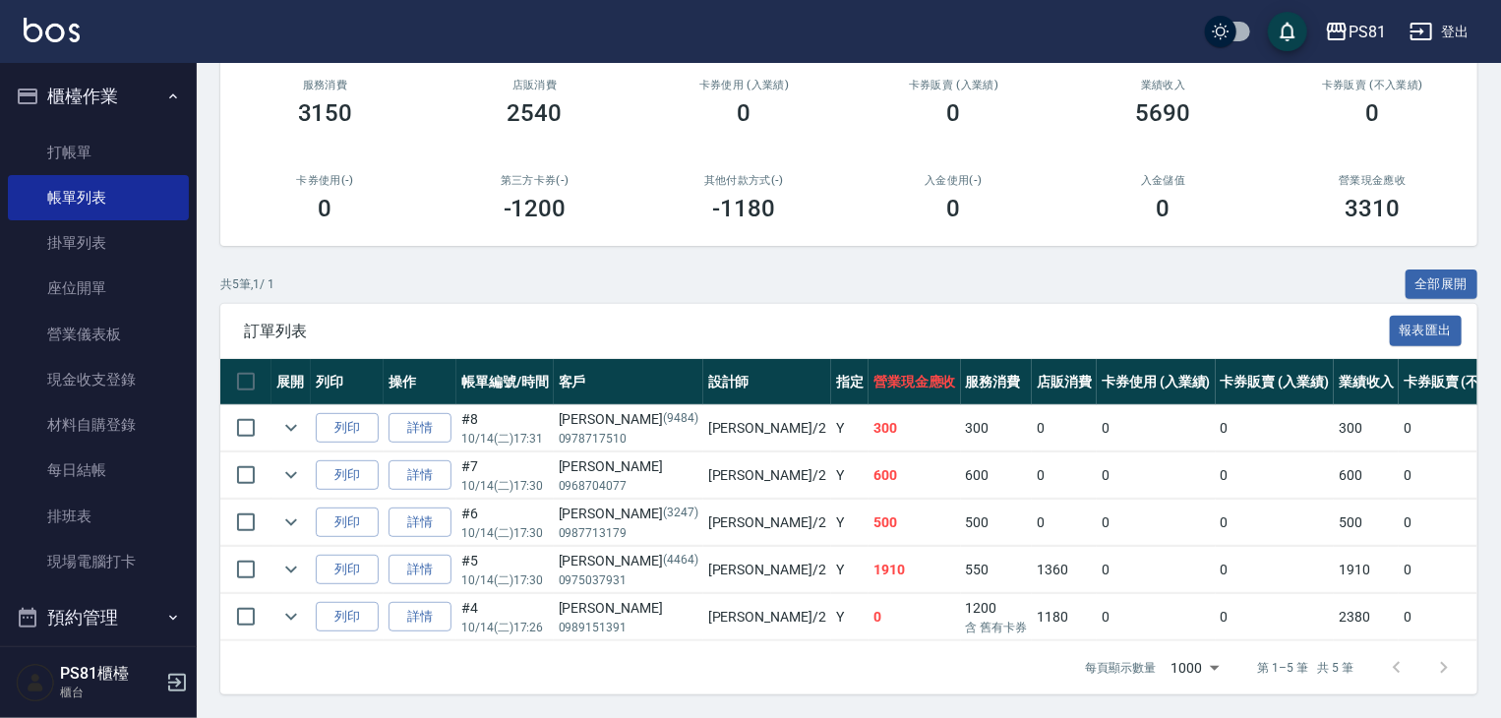
scroll to position [262, 0]
type input "采蓮-2"
click at [618, 456] on div "[PERSON_NAME]" at bounding box center [629, 466] width 140 height 21
click at [47, 158] on link "打帳單" at bounding box center [98, 152] width 181 height 45
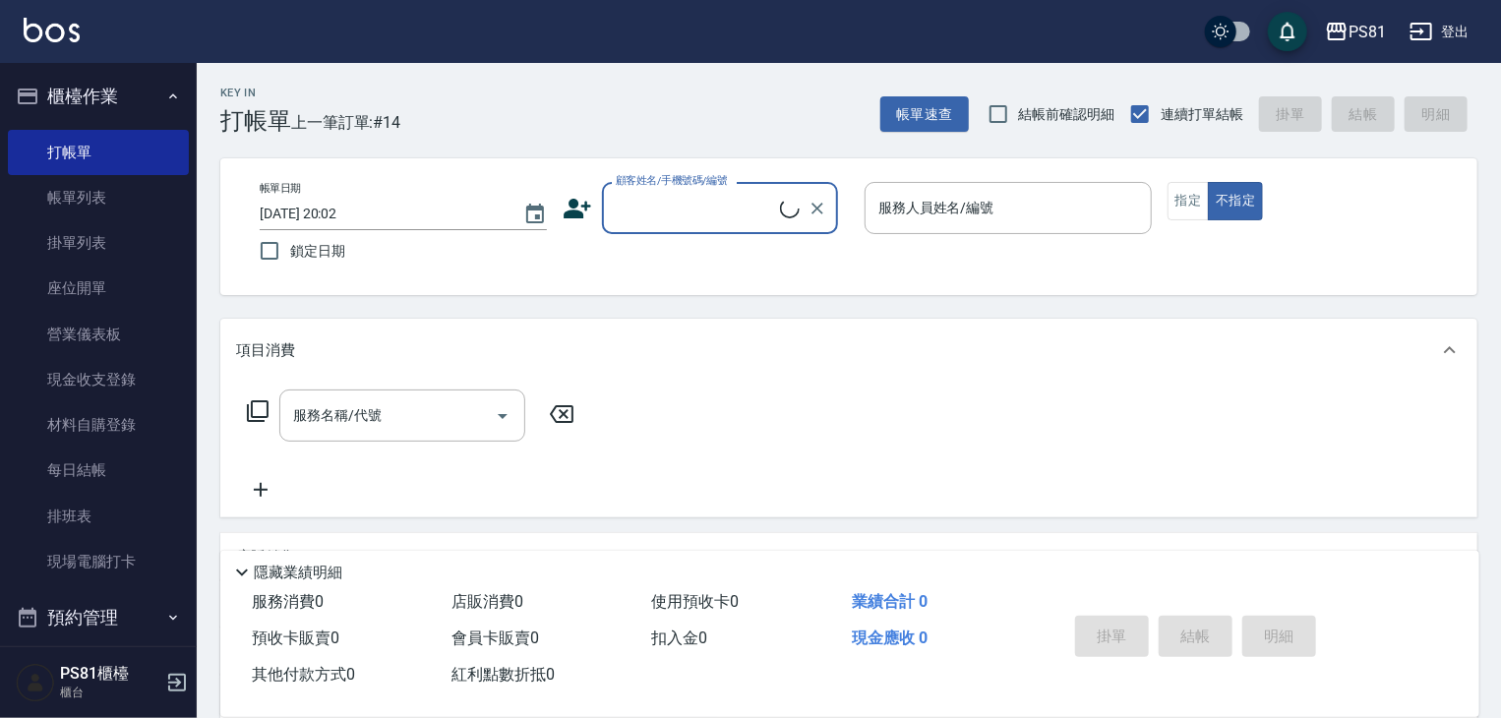
click at [674, 198] on input "顧客姓名/手機號碼/編號" at bounding box center [695, 208] width 169 height 34
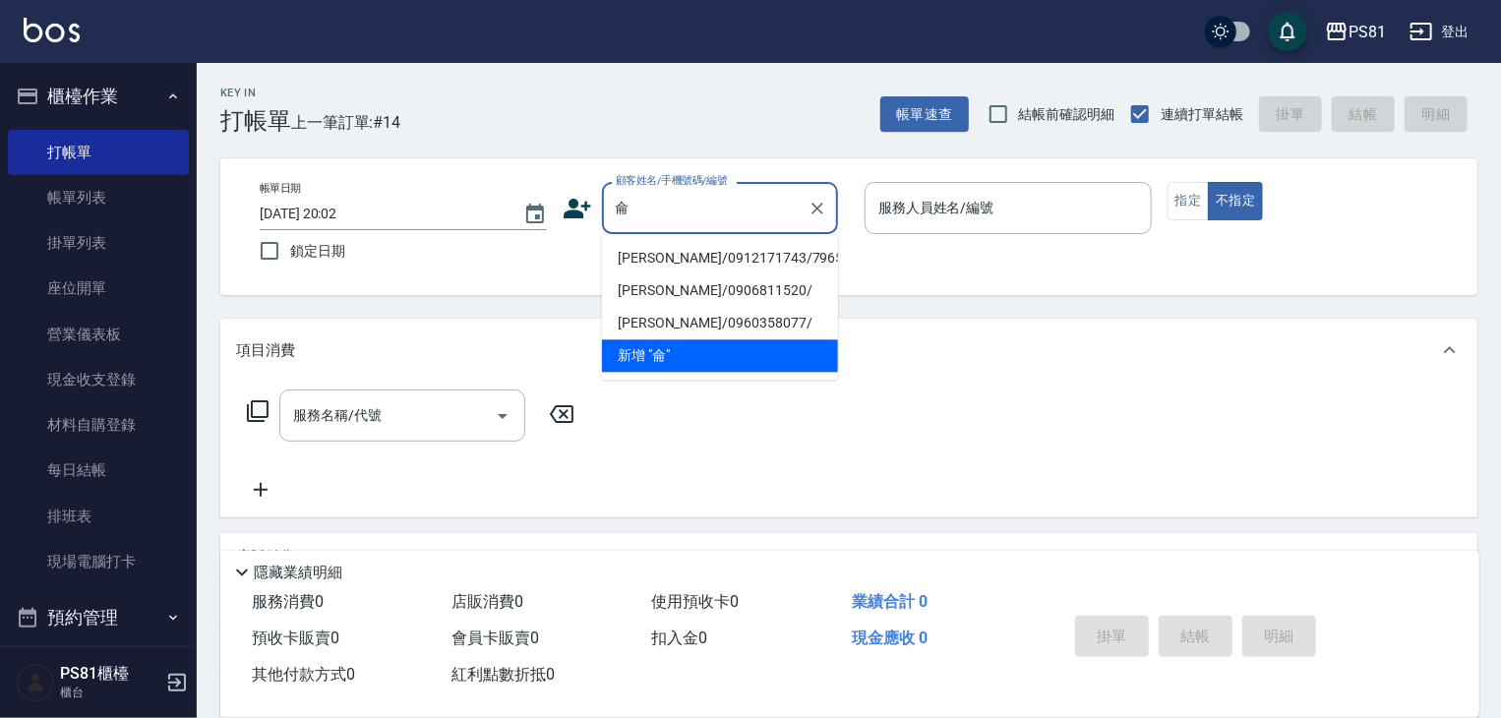
click at [700, 252] on li "[PERSON_NAME]/0912171743/7965" at bounding box center [720, 258] width 236 height 32
type input "[PERSON_NAME]/0912171743/7965"
type input "采蓮-2"
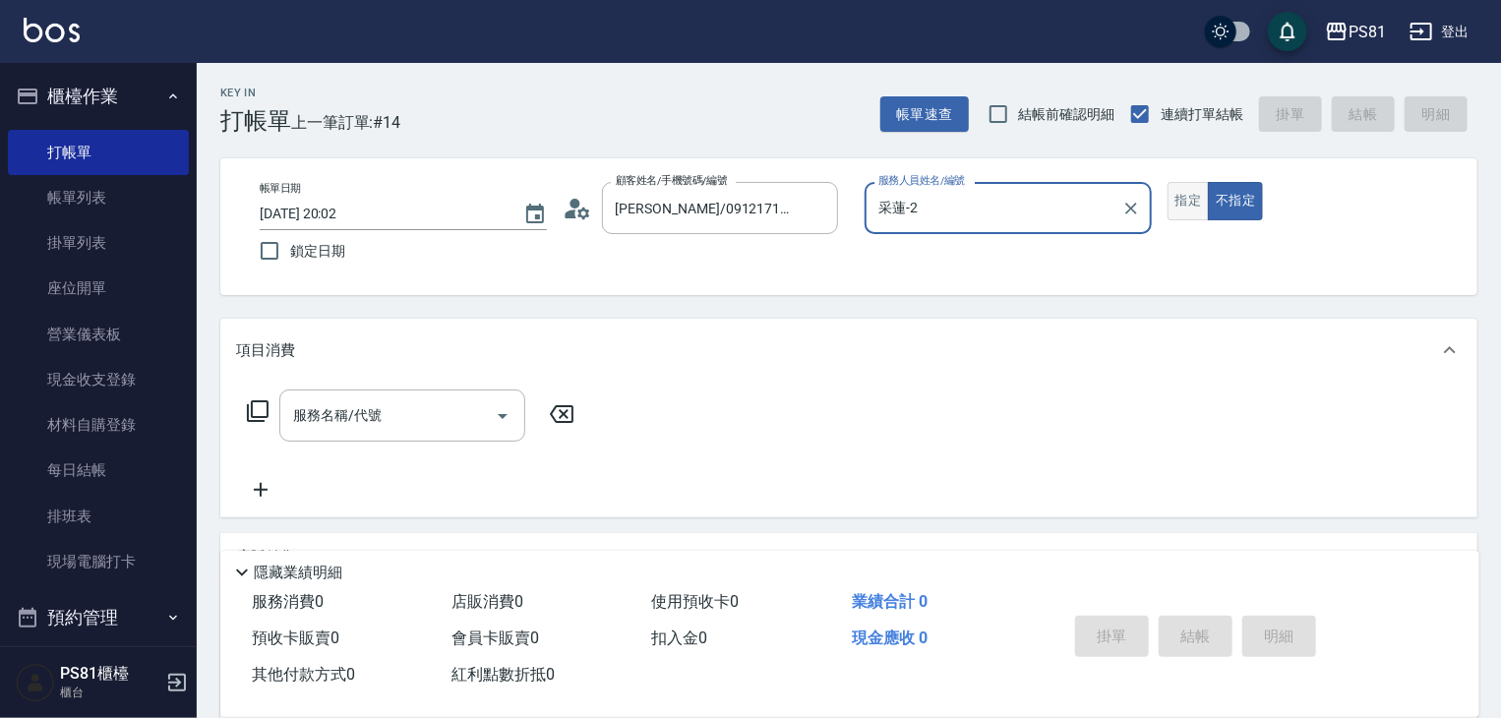
click at [1188, 194] on button "指定" at bounding box center [1189, 201] width 42 height 38
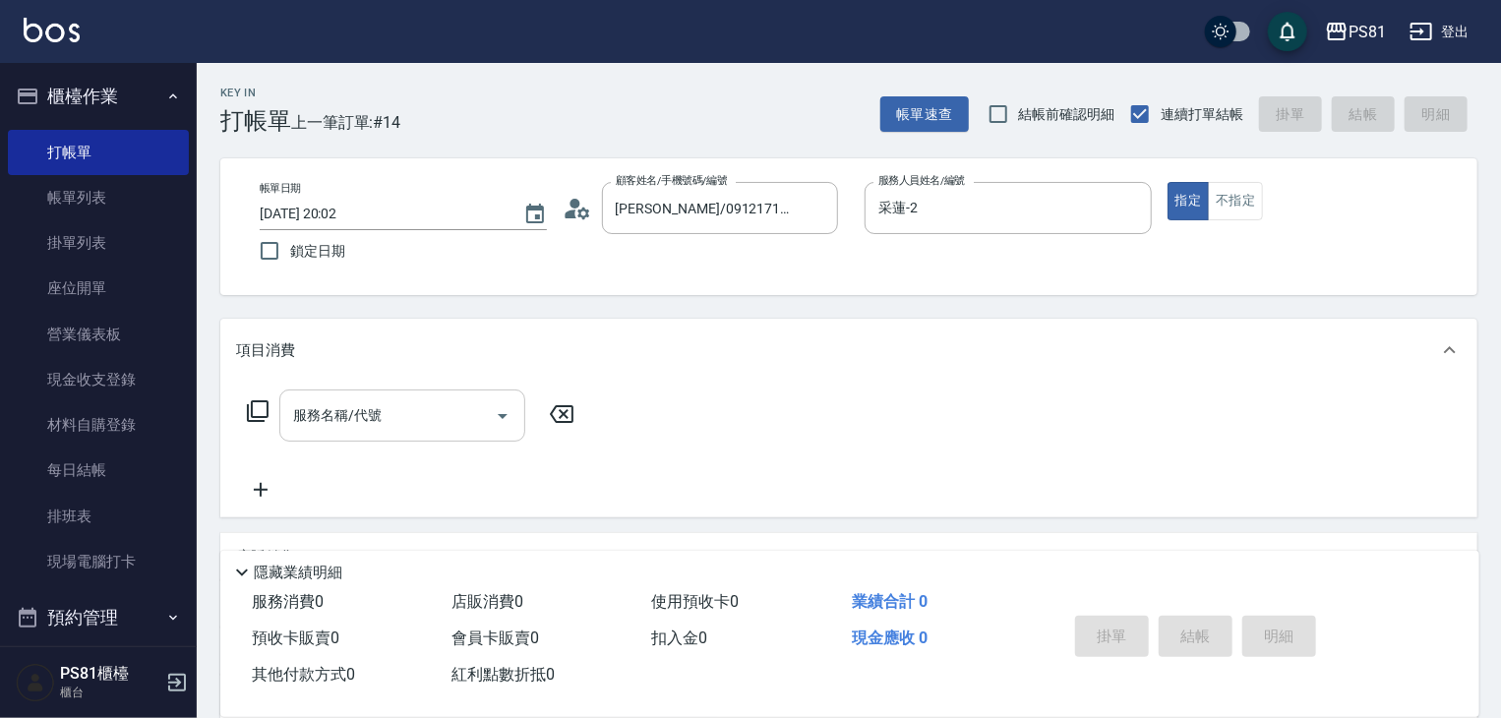
click at [404, 430] on input "服務名稱/代號" at bounding box center [387, 415] width 199 height 34
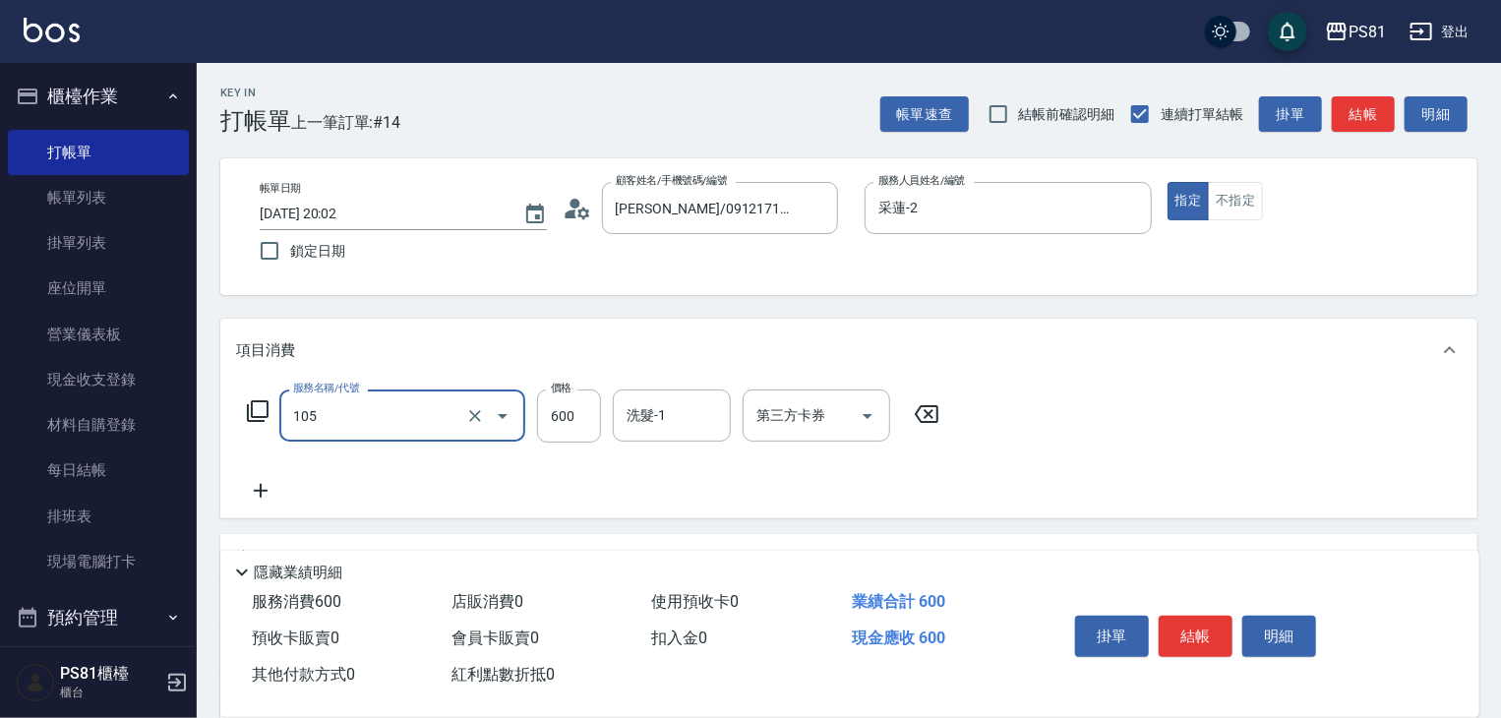
type input "A級洗剪600(105)"
click at [1281, 381] on div "項目消費" at bounding box center [848, 350] width 1257 height 63
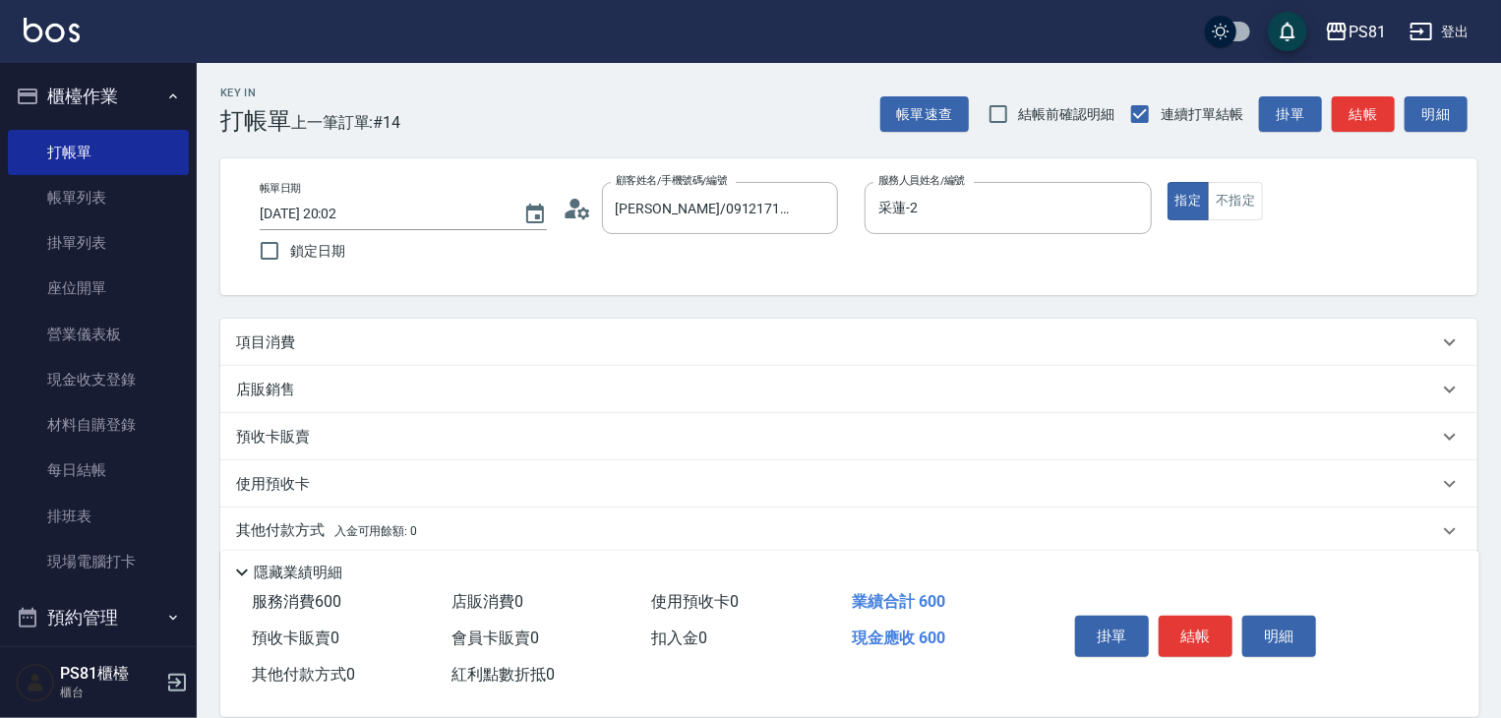
click at [1216, 330] on div "項目消費" at bounding box center [848, 342] width 1257 height 47
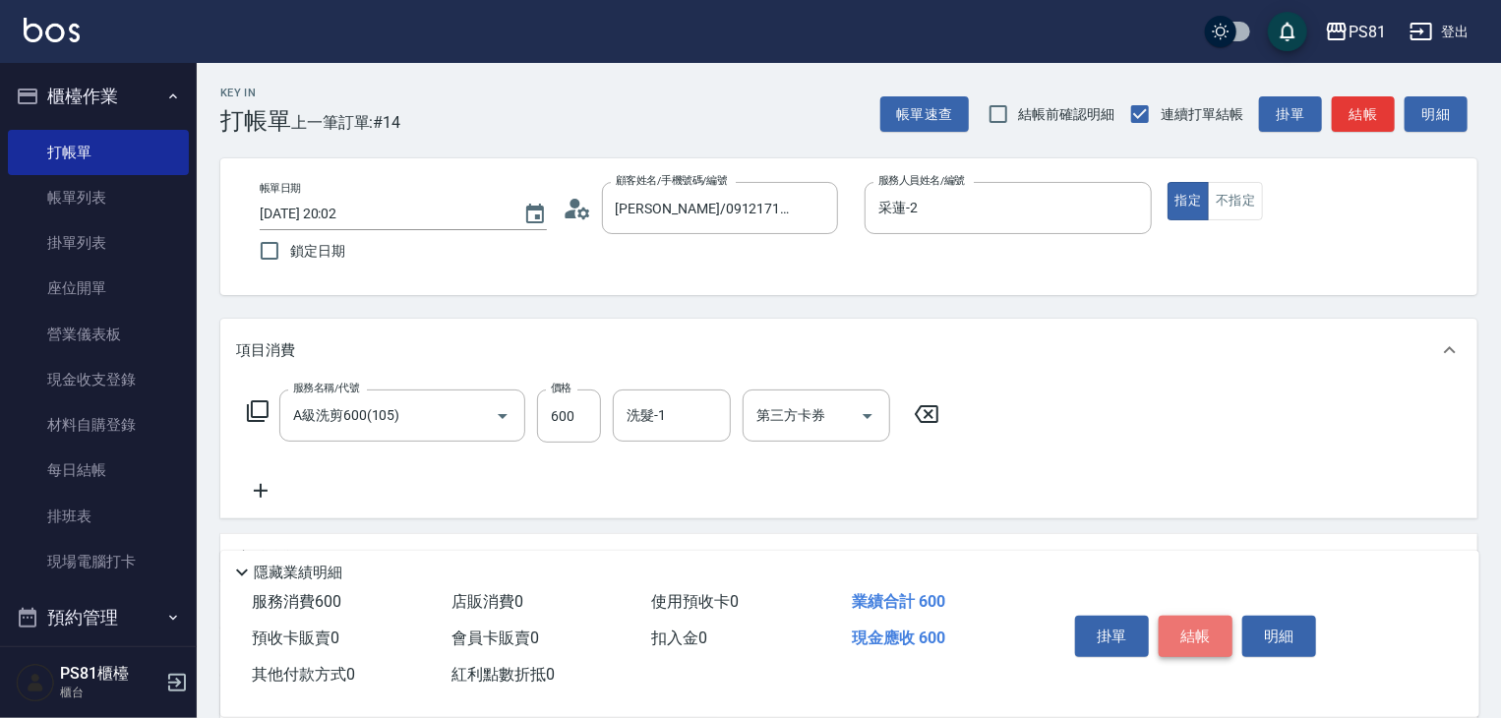
click at [1198, 644] on button "結帳" at bounding box center [1196, 636] width 74 height 41
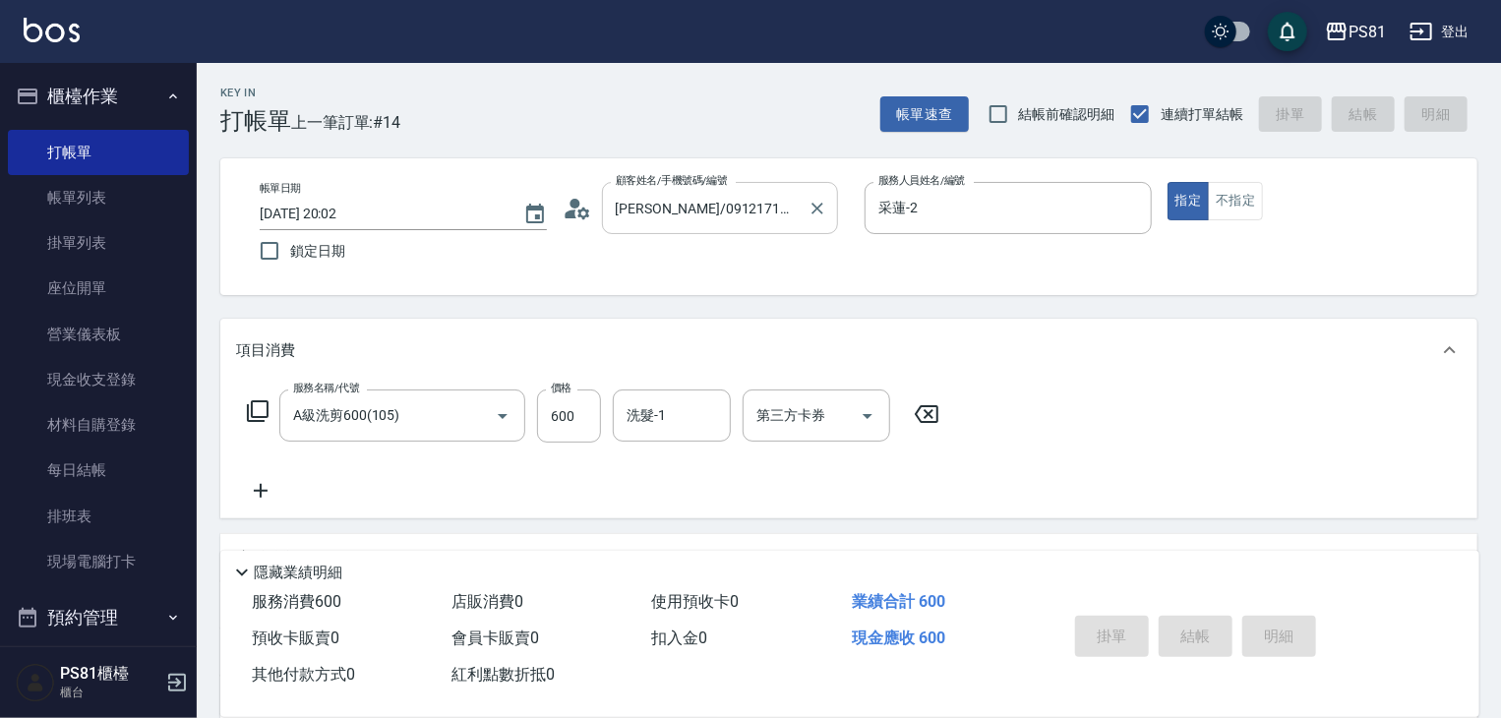
type input "[DATE] 20:03"
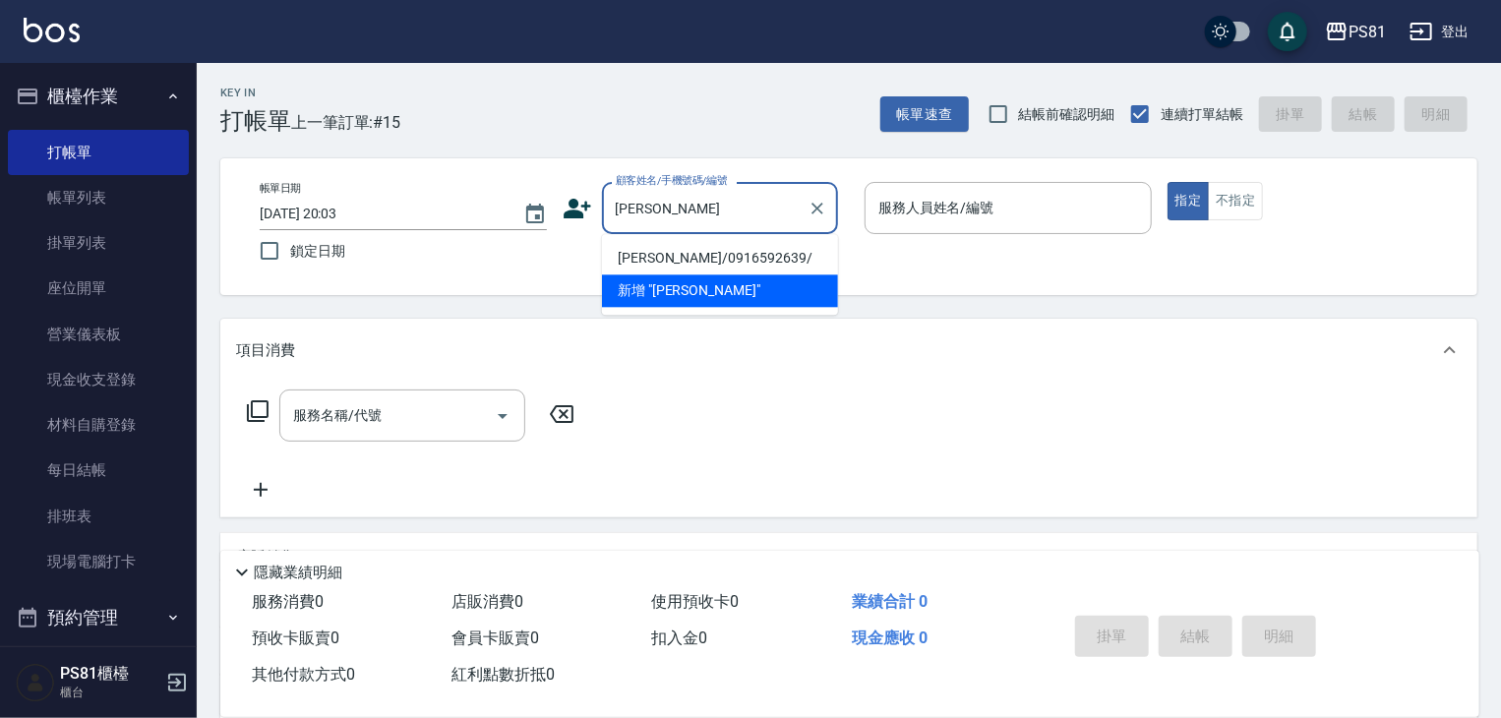
click at [693, 253] on li "[PERSON_NAME]/0916592639/" at bounding box center [720, 258] width 236 height 32
type input "[PERSON_NAME]/0916592639/"
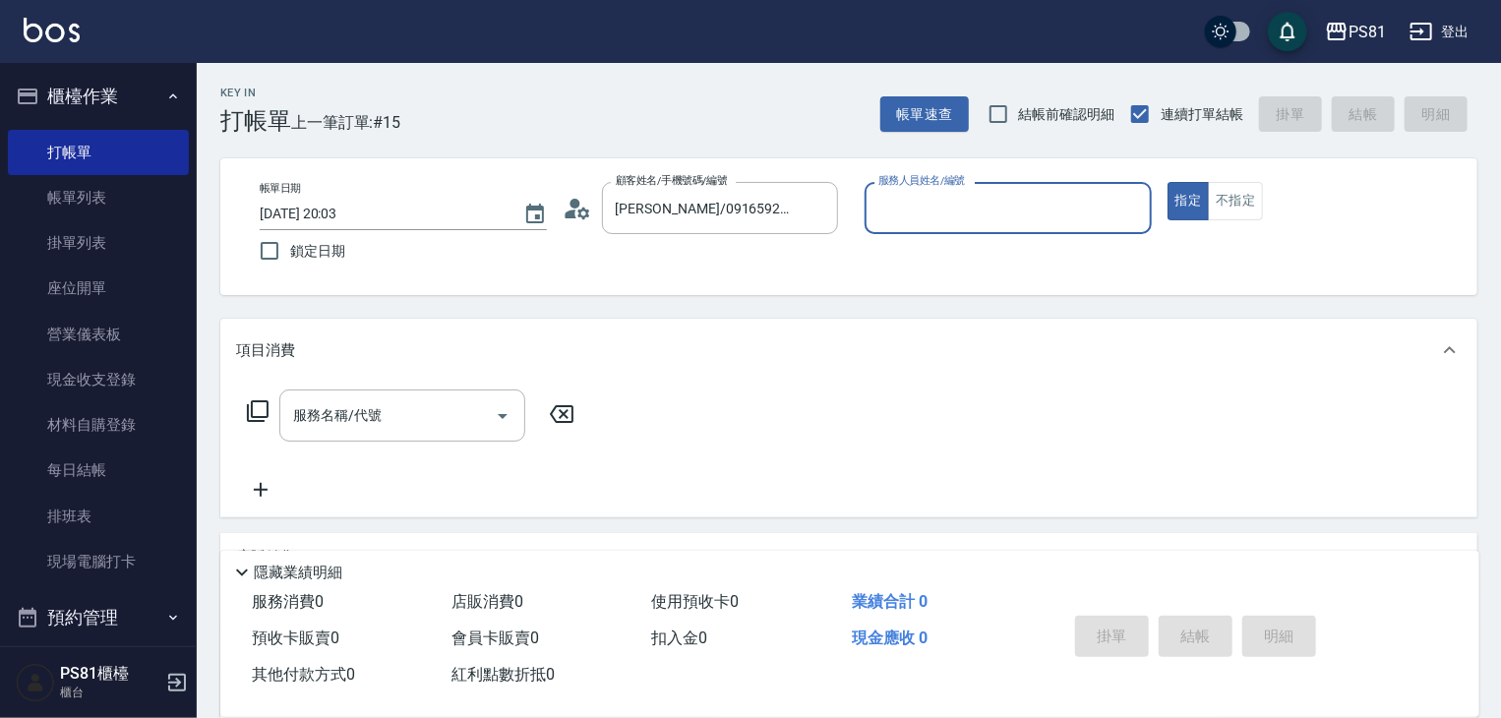
type input "[PERSON_NAME]-6"
click at [1133, 206] on icon "Clear" at bounding box center [1131, 209] width 12 height 12
click at [1076, 210] on input "服務人員姓名/編號" at bounding box center [1008, 208] width 270 height 34
type input "采蓮-2"
type button "true"
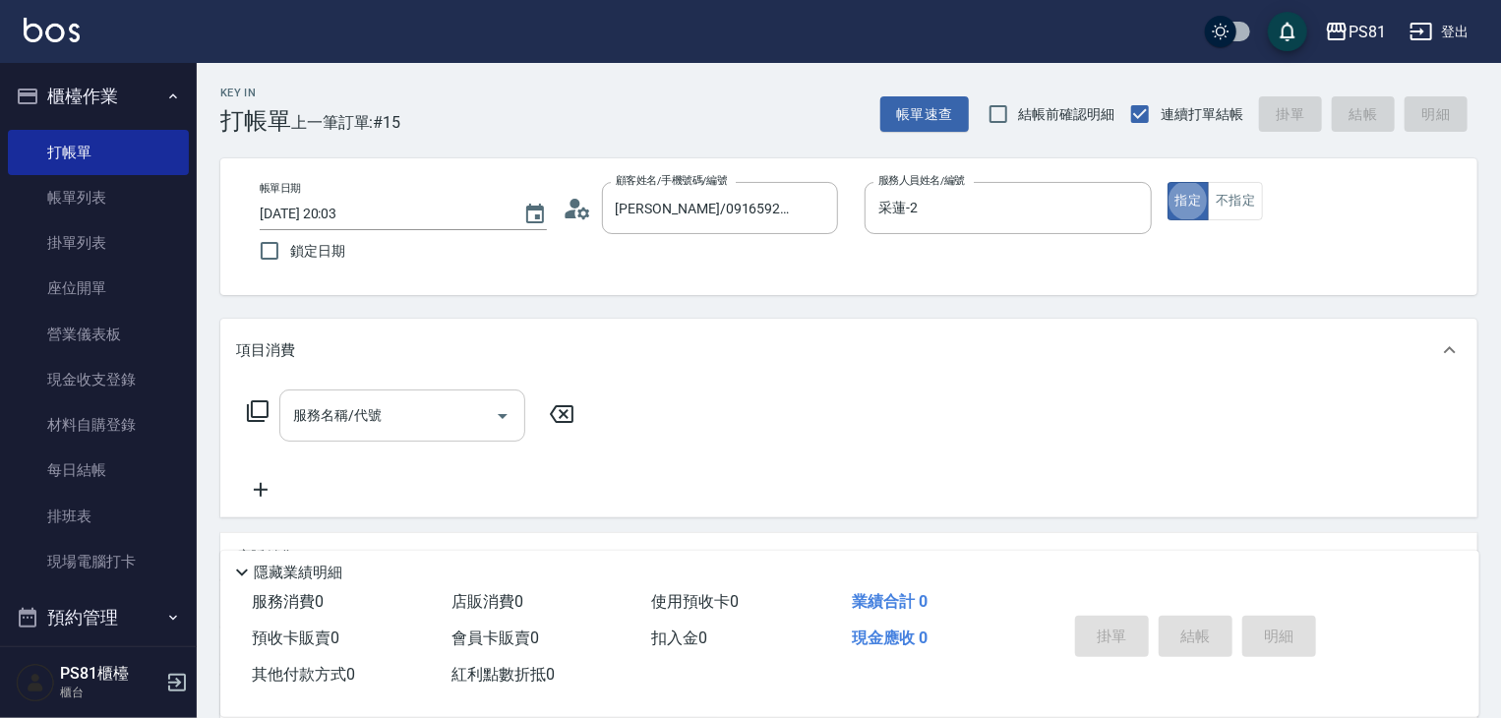
click at [441, 421] on input "服務名稱/代號" at bounding box center [387, 415] width 199 height 34
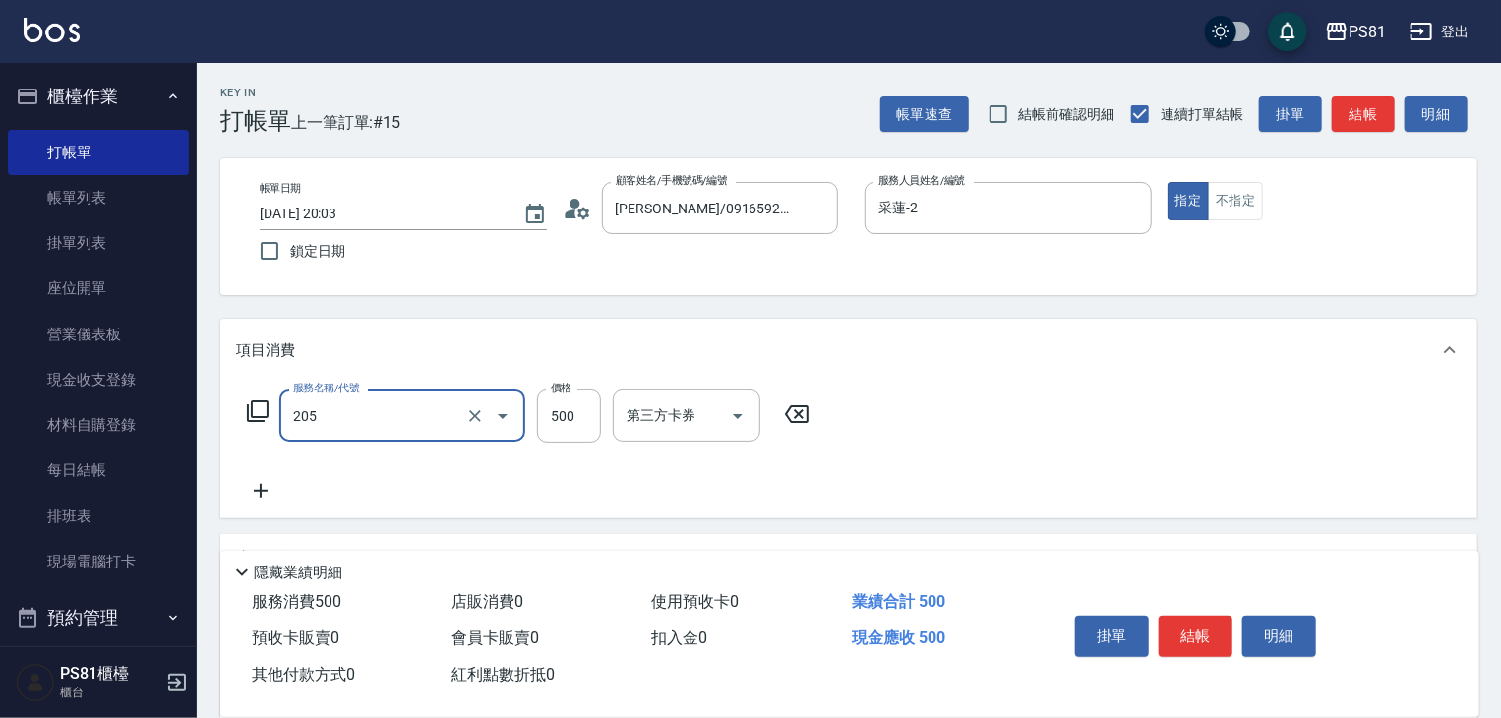
type input "A級單剪400(205)"
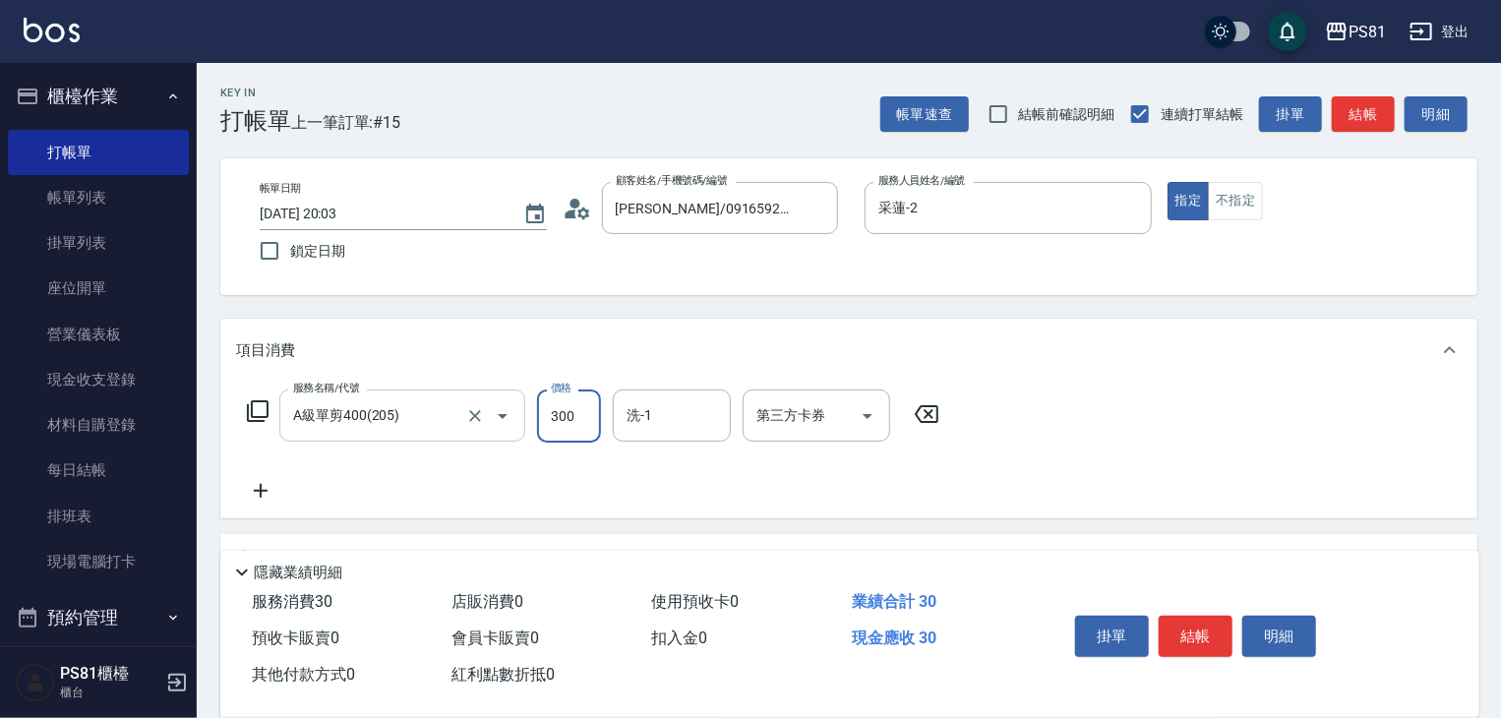
type input "300"
click at [270, 497] on icon at bounding box center [260, 491] width 49 height 24
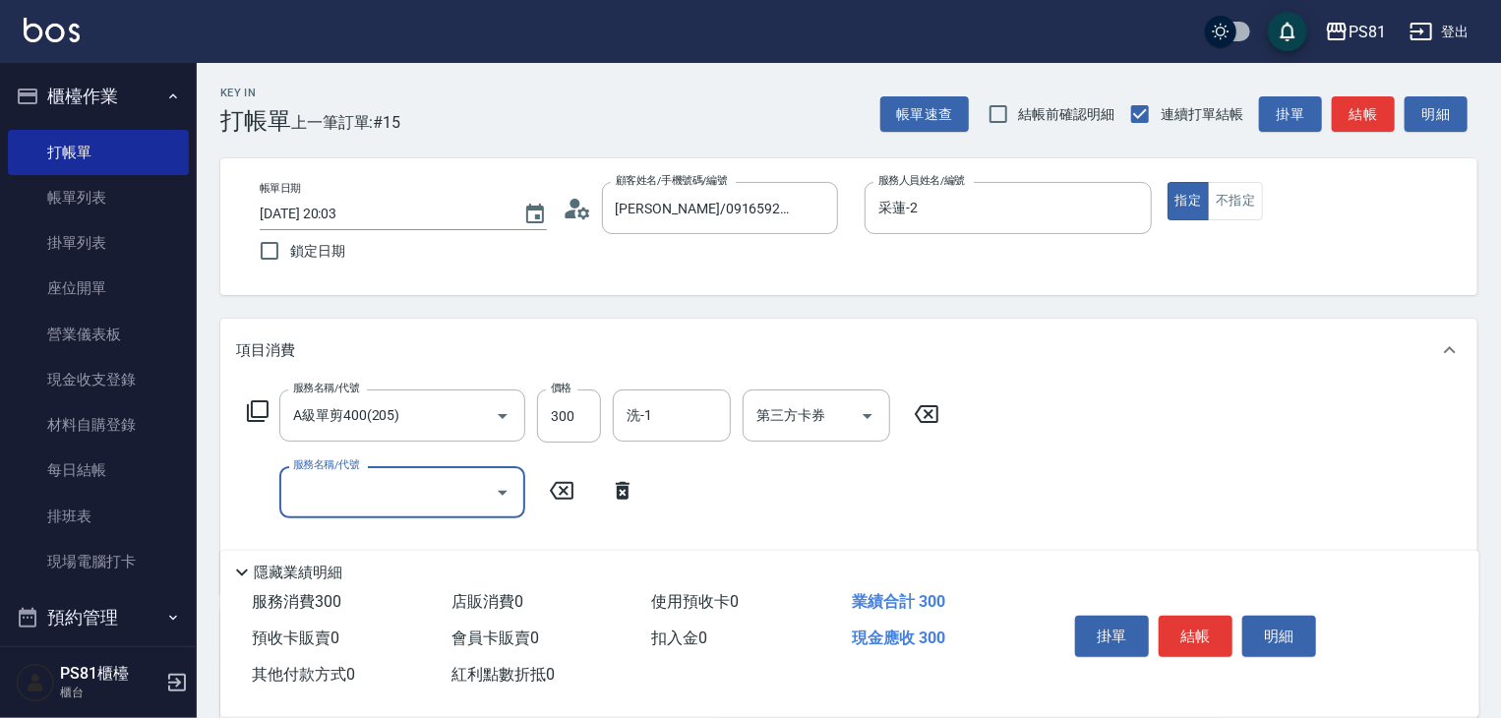
click at [317, 488] on input "服務名稱/代號" at bounding box center [387, 492] width 199 height 34
type input "洗剪350(201)"
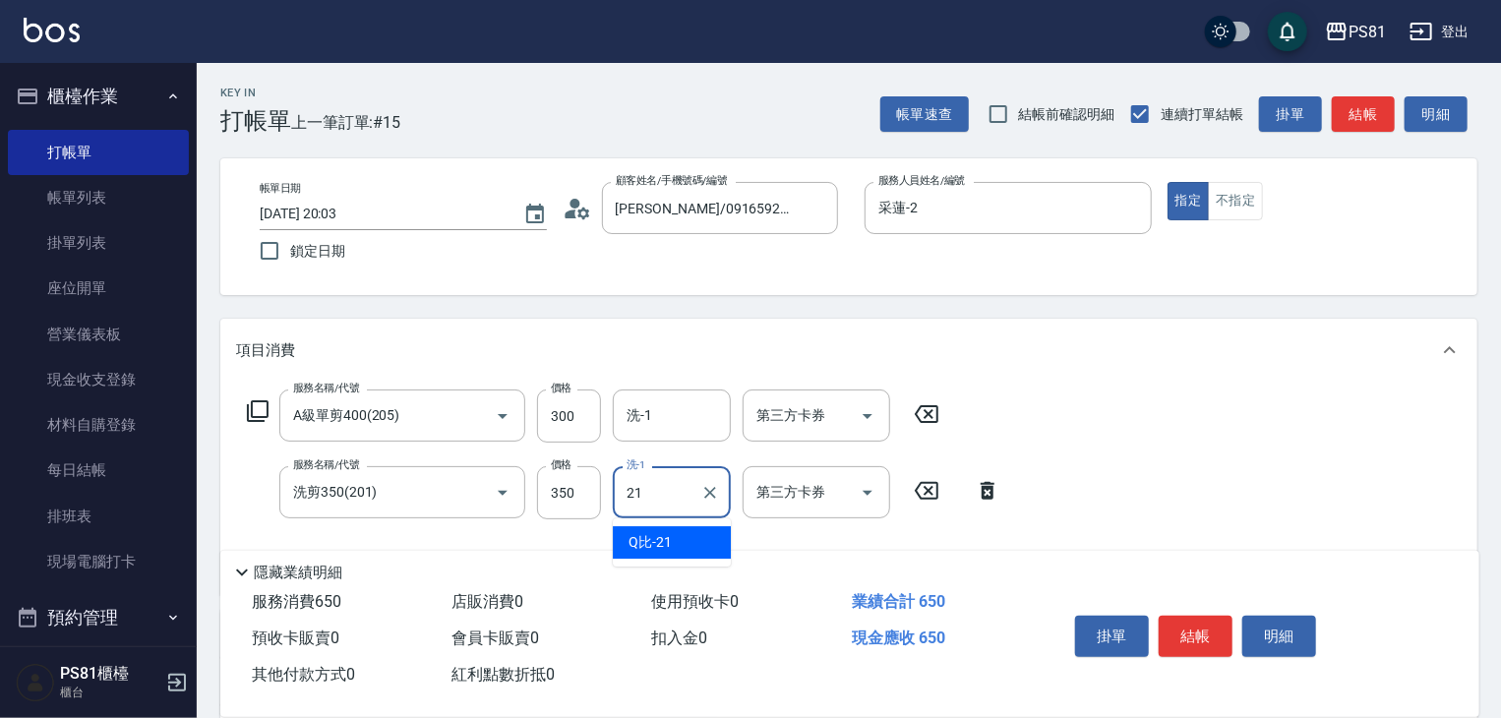
type input "Q比-21"
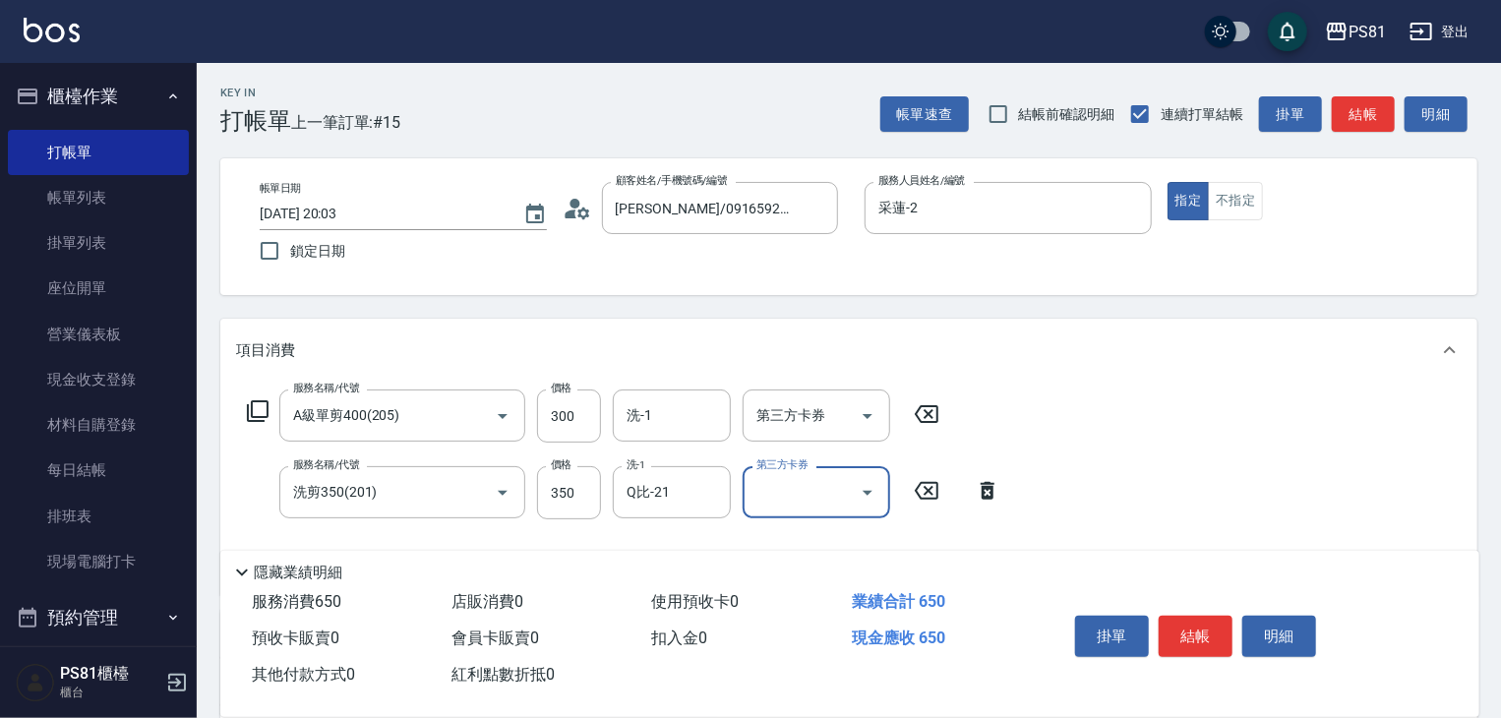
drag, startPoint x: 1180, startPoint y: 465, endPoint x: 1192, endPoint y: 497, distance: 33.6
click at [1180, 466] on div "服務名稱/代號 A級單剪400(205) 服務名稱/代號 價格 300 價格 洗-1 洗-1 第三方卡券 第三方卡券 服務名稱/代號 洗剪350(201) 服…" at bounding box center [848, 488] width 1257 height 213
click at [1200, 616] on button "結帳" at bounding box center [1196, 636] width 74 height 41
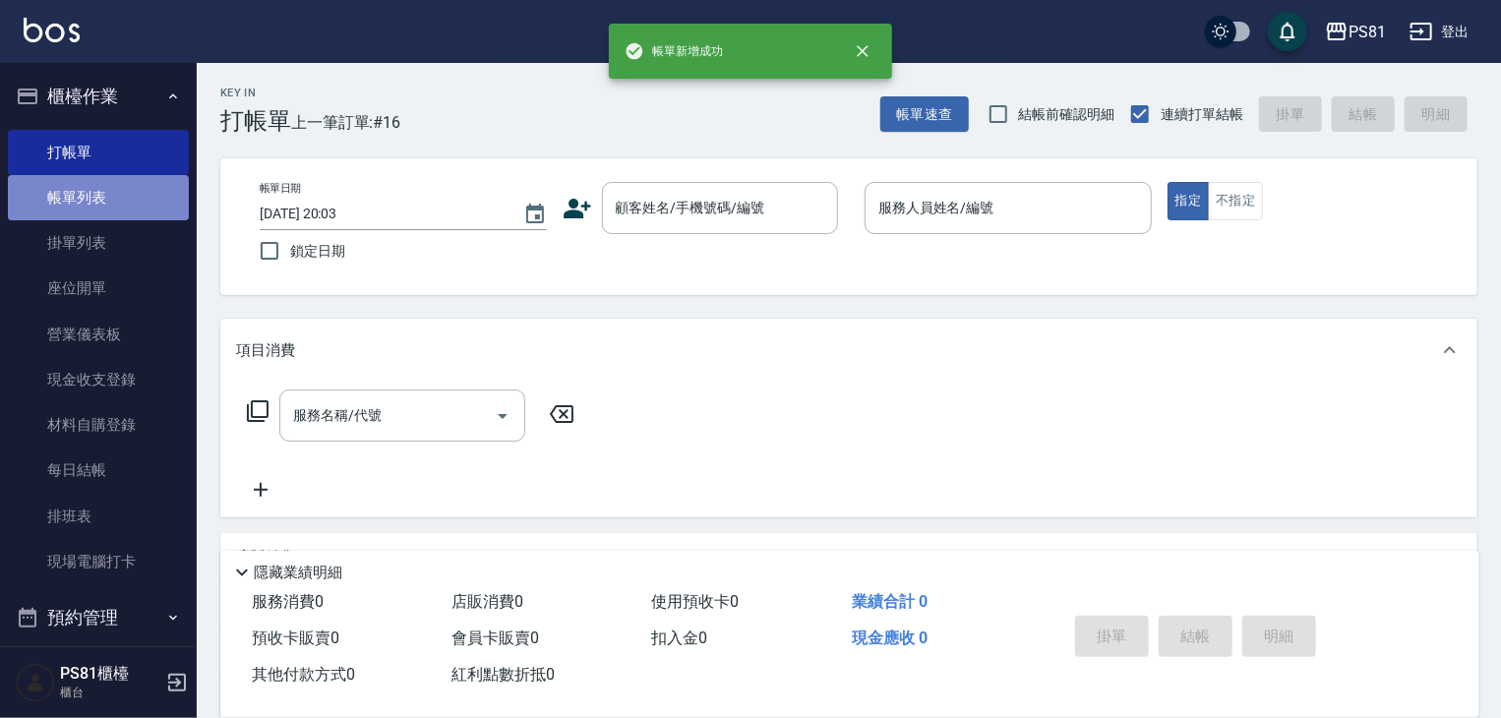
click at [149, 212] on link "帳單列表" at bounding box center [98, 197] width 181 height 45
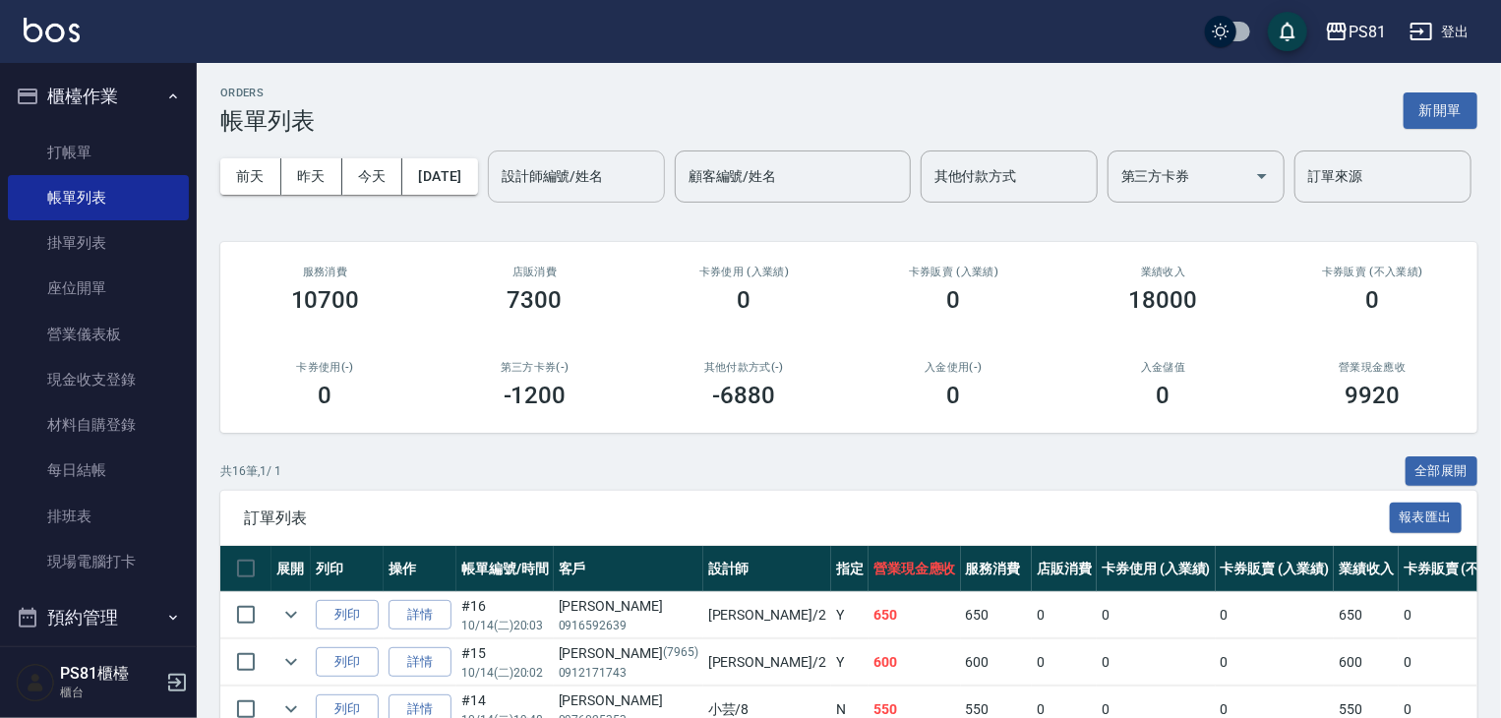
click at [488, 203] on div "設計師編號/姓名" at bounding box center [576, 176] width 177 height 52
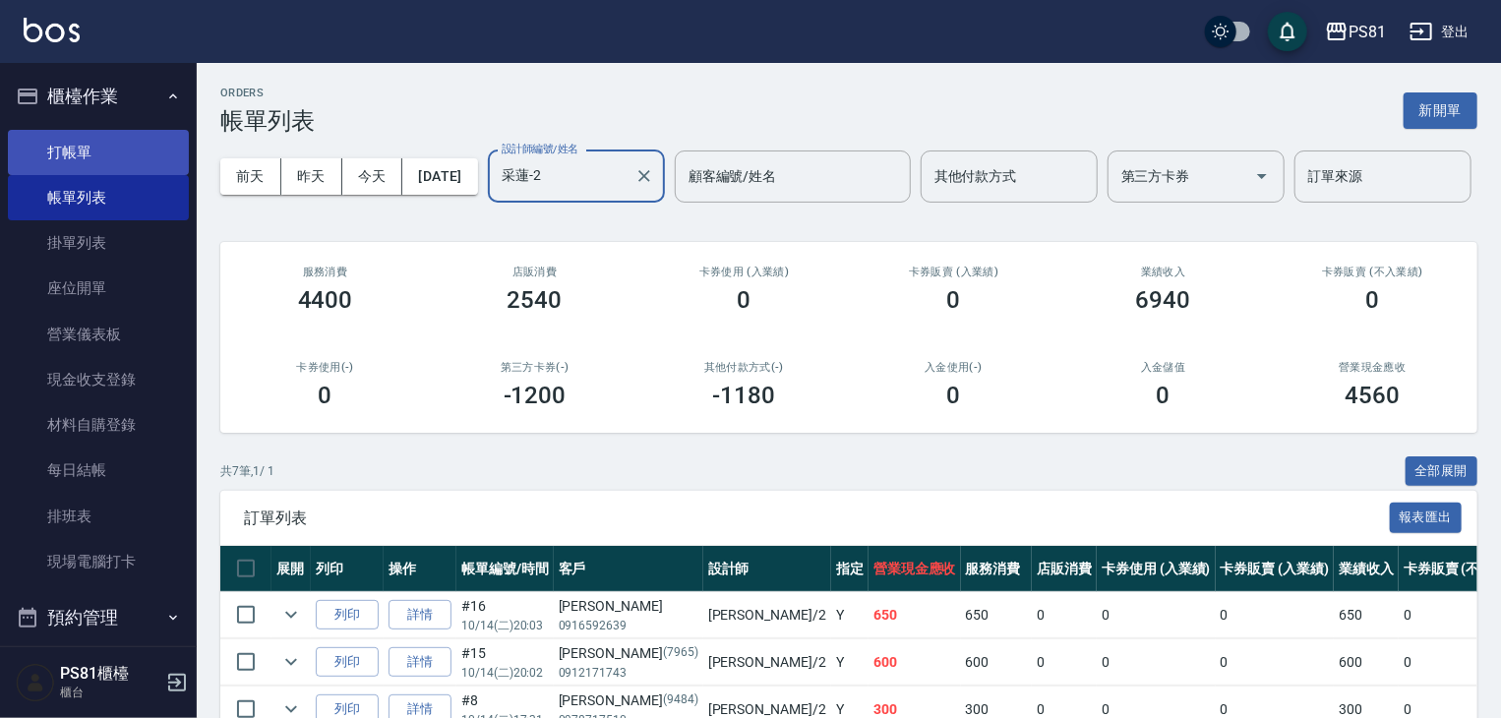
type input "采蓮-2"
click at [85, 146] on link "打帳單" at bounding box center [98, 152] width 181 height 45
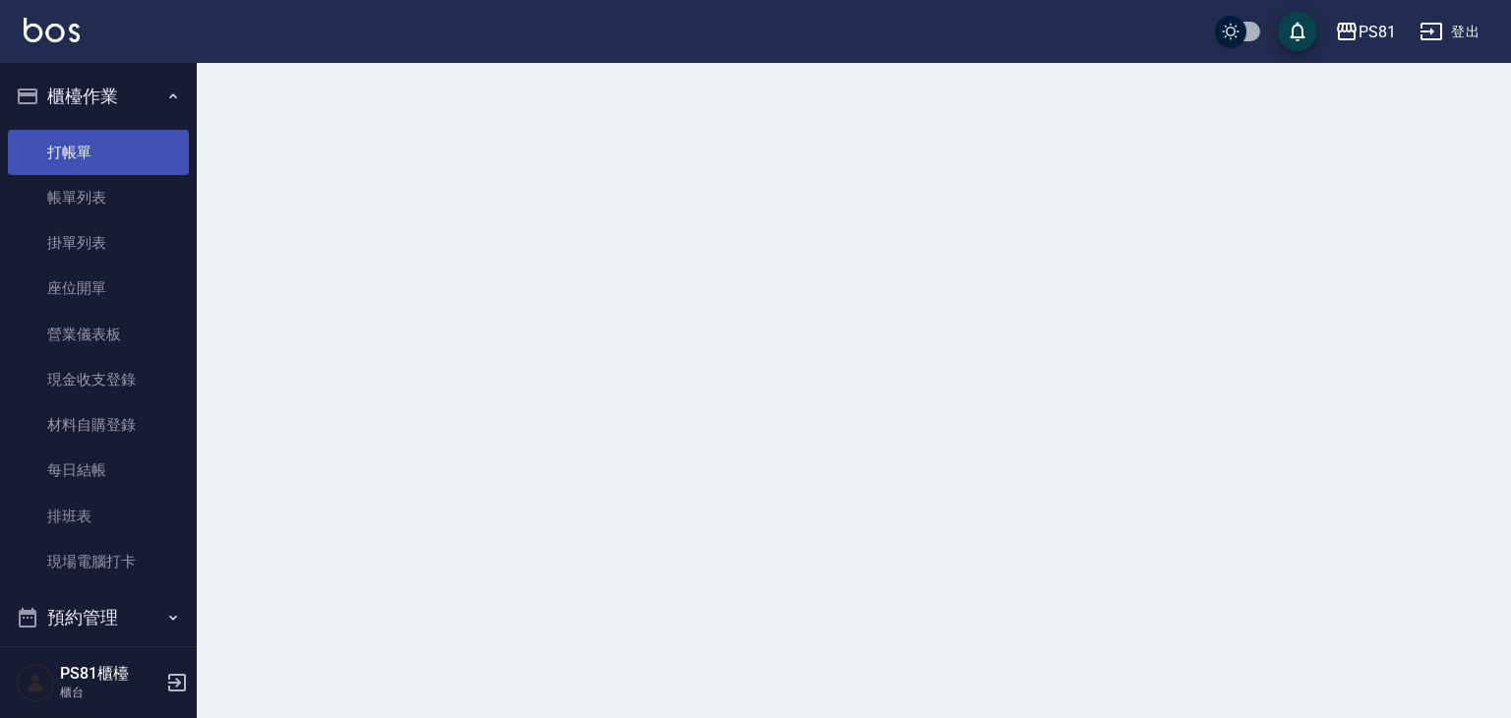
click at [85, 146] on link "打帳單" at bounding box center [98, 152] width 181 height 45
